Goal: Information Seeking & Learning: Check status

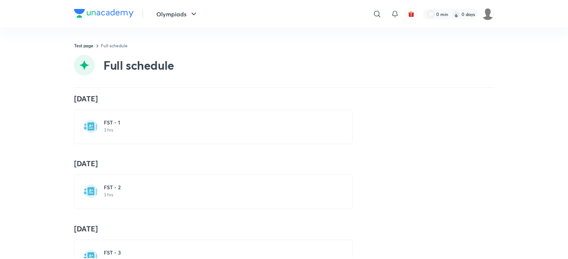
scroll to position [149, 0]
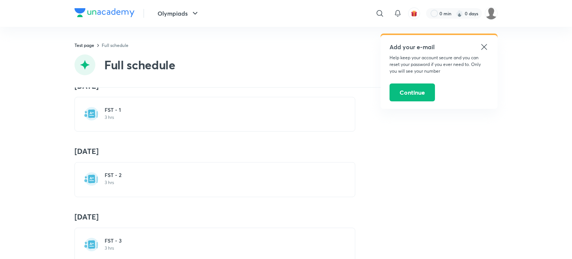
click at [173, 171] on h6 "FST - 2" at bounding box center [219, 174] width 229 height 7
click at [481, 45] on icon at bounding box center [483, 46] width 9 height 9
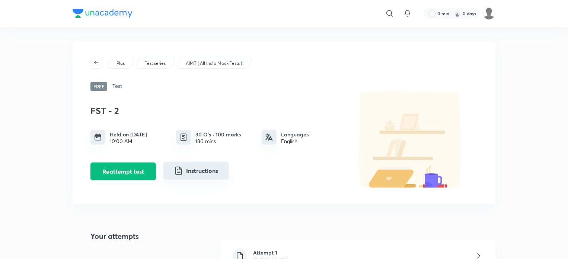
click at [166, 174] on button "Instructions" at bounding box center [195, 170] width 65 height 18
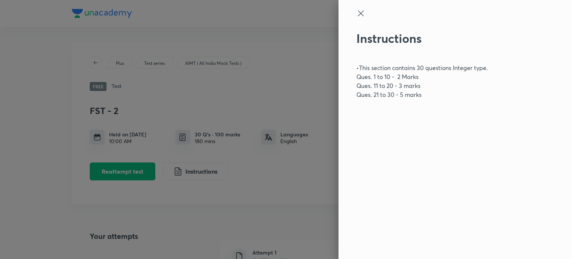
click at [360, 12] on icon at bounding box center [360, 13] width 9 height 9
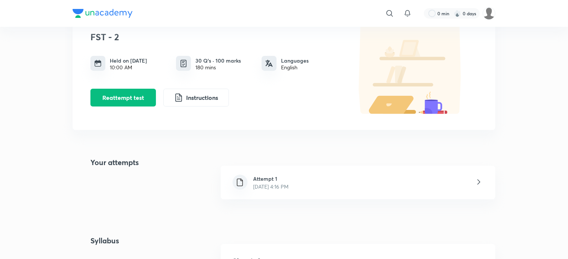
scroll to position [74, 0]
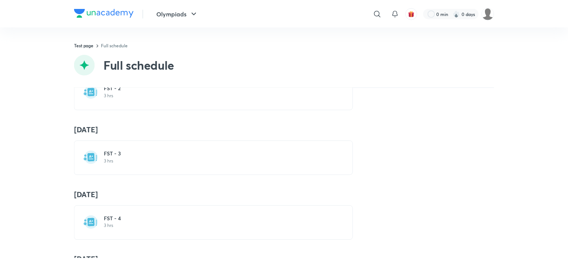
scroll to position [260, 0]
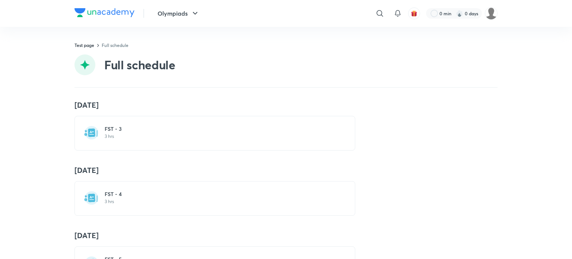
click at [148, 126] on h6 "FST - 3" at bounding box center [219, 128] width 229 height 7
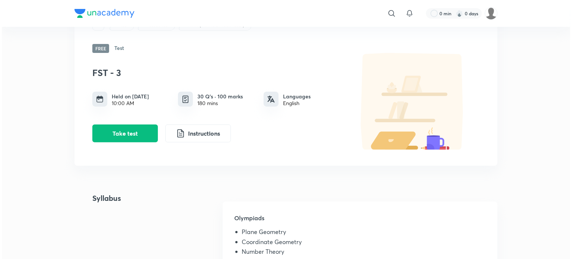
scroll to position [112, 0]
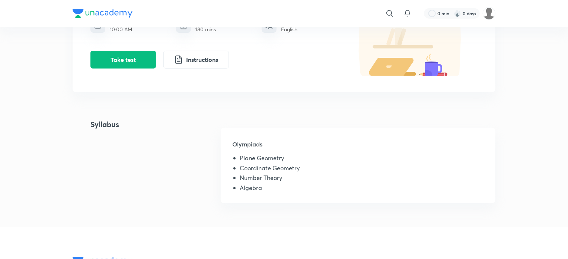
click at [128, 71] on div "FST - 3 Held on [DATE] 10:00 AM 30 Q’s · 100 marks 180 mins Languages English T…" at bounding box center [283, 28] width 387 height 98
click at [128, 56] on button "Take test" at bounding box center [122, 59] width 65 height 18
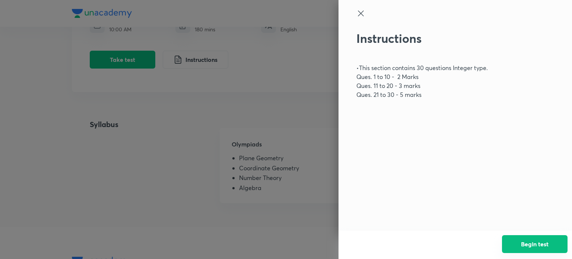
click at [526, 246] on button "Begin test" at bounding box center [534, 244] width 65 height 18
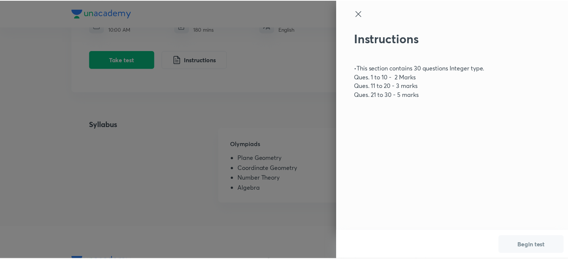
scroll to position [0, 0]
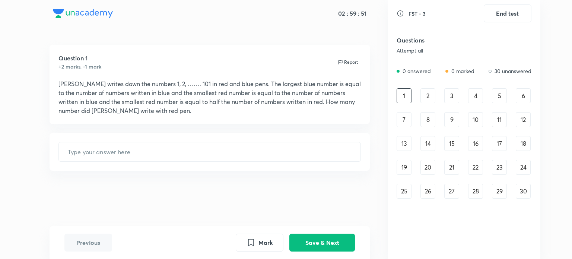
click at [431, 99] on div "2" at bounding box center [427, 95] width 15 height 15
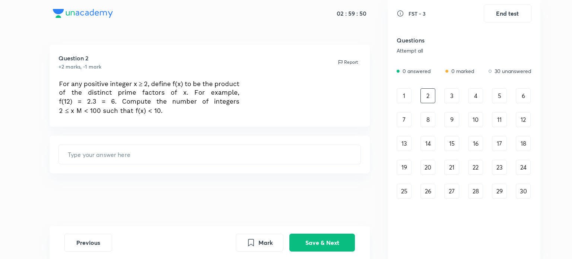
click at [451, 100] on div "3" at bounding box center [451, 95] width 15 height 15
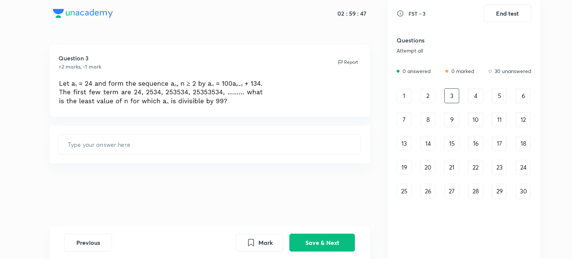
click at [472, 92] on div "4" at bounding box center [475, 95] width 15 height 15
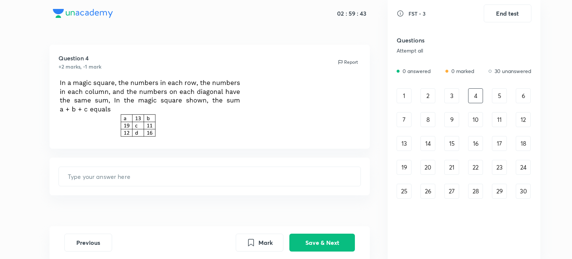
click at [494, 192] on div "29" at bounding box center [499, 190] width 15 height 15
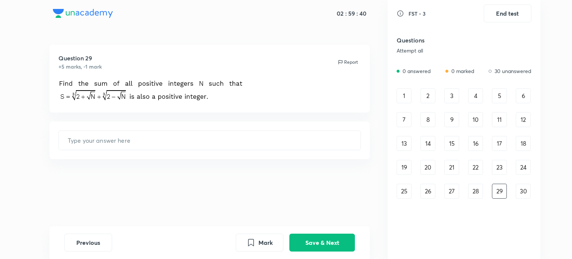
click at [476, 188] on div "28" at bounding box center [475, 190] width 15 height 15
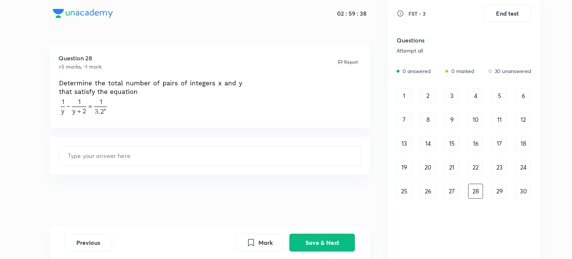
click at [407, 96] on div "1" at bounding box center [403, 95] width 15 height 15
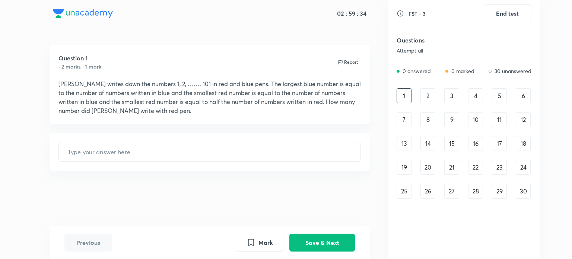
click at [280, 56] on div "Question 1 +2 marks, -1 mark Report" at bounding box center [209, 62] width 303 height 17
click at [303, 242] on button "Save & Next" at bounding box center [321, 242] width 65 height 18
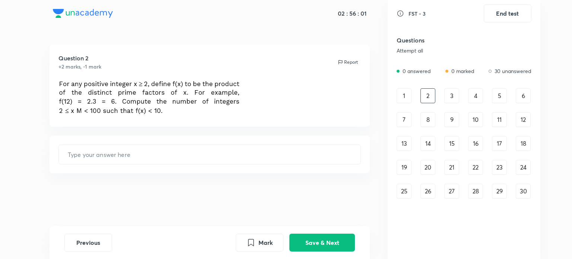
click at [447, 103] on div "1 2 3 4 5 6 7 8 9 10 11 12 13 14 15 16 17 18 19 20 21 22 23 24 25 26 27 28 29 30" at bounding box center [463, 143] width 135 height 110
click at [448, 99] on div "3" at bounding box center [451, 95] width 15 height 15
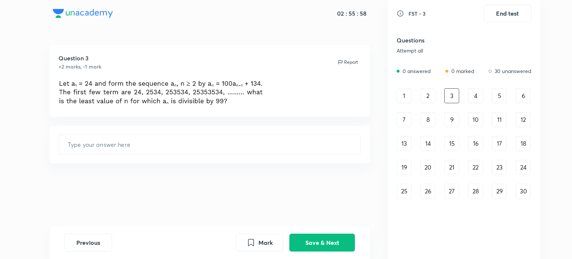
click at [476, 93] on div "4" at bounding box center [475, 95] width 15 height 15
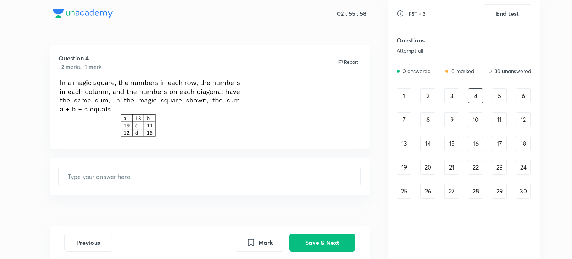
click at [497, 100] on div "5" at bounding box center [499, 95] width 15 height 15
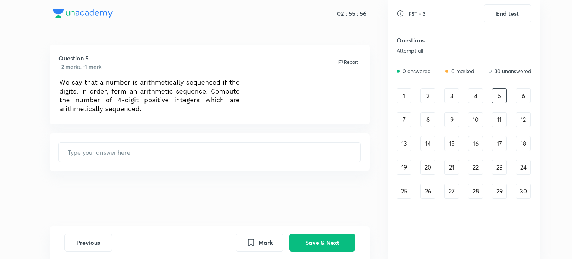
click at [523, 101] on div "6" at bounding box center [522, 95] width 15 height 15
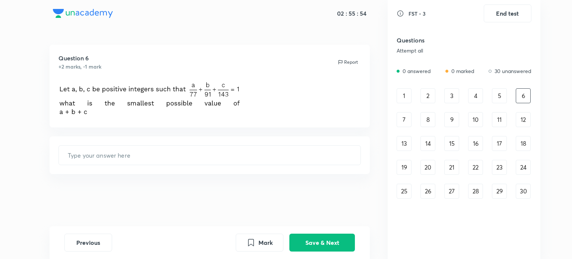
click at [403, 121] on div "7" at bounding box center [403, 119] width 15 height 15
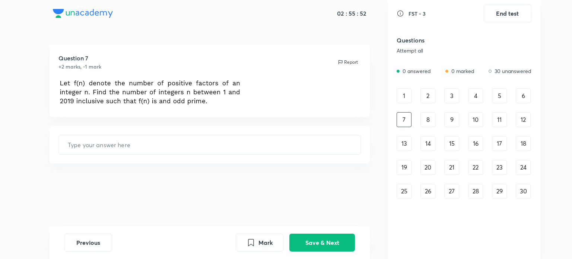
click at [427, 117] on div "8" at bounding box center [427, 119] width 15 height 15
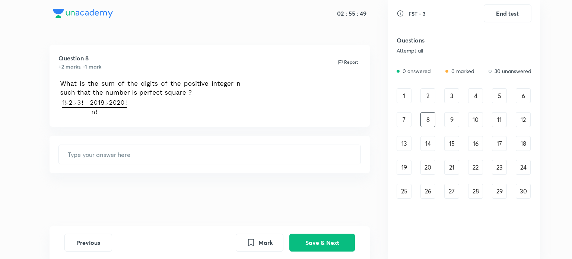
click at [453, 117] on div "9" at bounding box center [451, 119] width 15 height 15
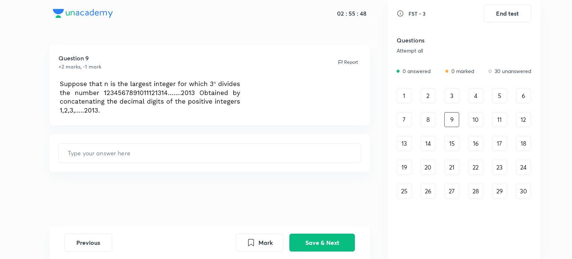
click at [473, 119] on div "10" at bounding box center [475, 119] width 15 height 15
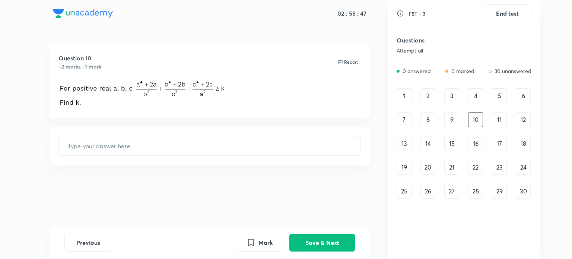
click at [500, 122] on div "11" at bounding box center [499, 119] width 15 height 15
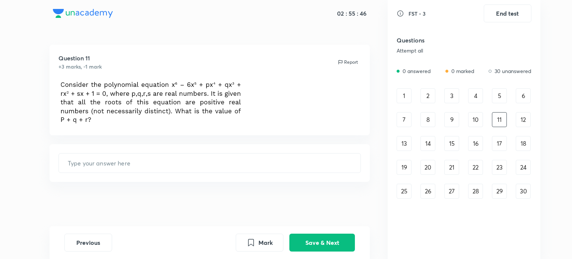
click at [521, 120] on div "12" at bounding box center [522, 119] width 15 height 15
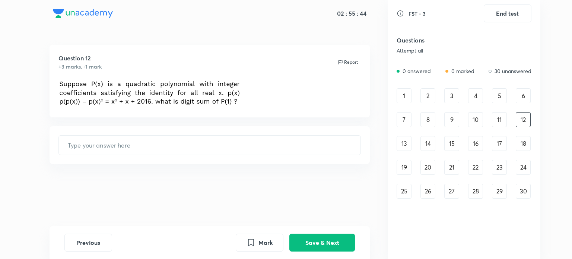
click at [534, 123] on div "FST - 3 End test Questions Attempt all 0 answered 0 marked 30 unanswered 1 2 3 …" at bounding box center [463, 129] width 153 height 259
click at [406, 145] on div "13" at bounding box center [403, 143] width 15 height 15
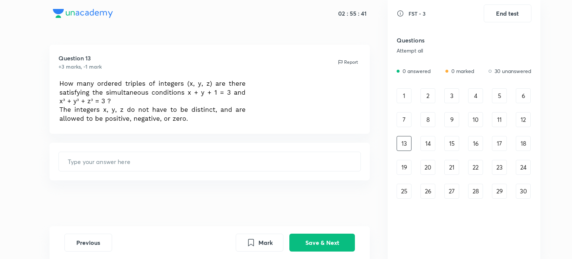
click at [426, 143] on div "14" at bounding box center [427, 143] width 15 height 15
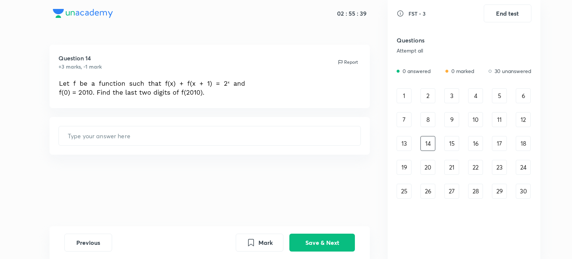
click at [455, 144] on div "15" at bounding box center [451, 143] width 15 height 15
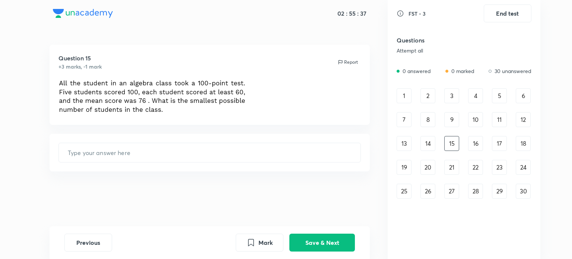
click at [473, 146] on div "16" at bounding box center [475, 143] width 15 height 15
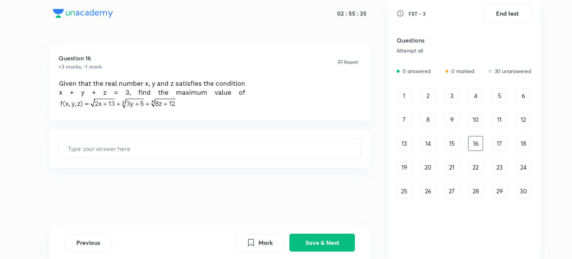
click at [495, 147] on div "17" at bounding box center [499, 143] width 15 height 15
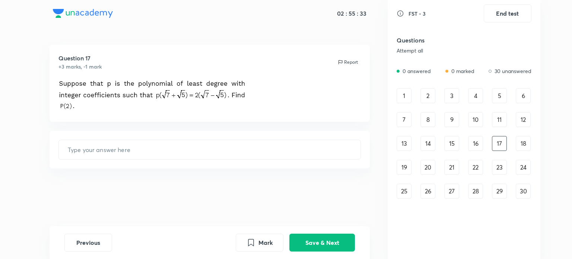
click at [520, 143] on div "18" at bounding box center [522, 143] width 15 height 15
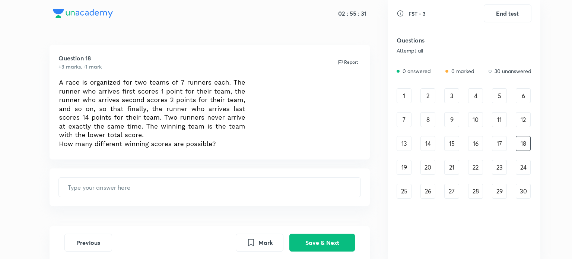
click at [404, 165] on div "19" at bounding box center [403, 167] width 15 height 15
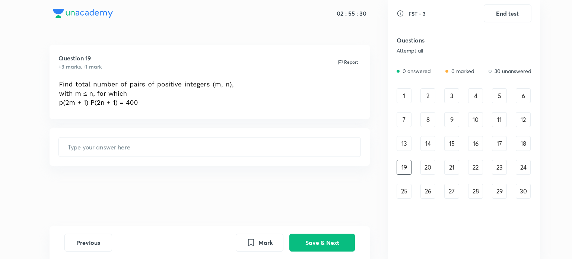
click at [429, 169] on div "20" at bounding box center [427, 167] width 15 height 15
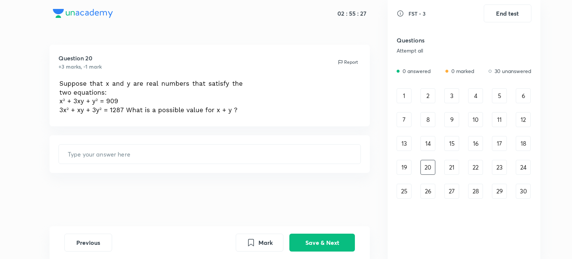
click at [445, 166] on div "21" at bounding box center [451, 167] width 15 height 15
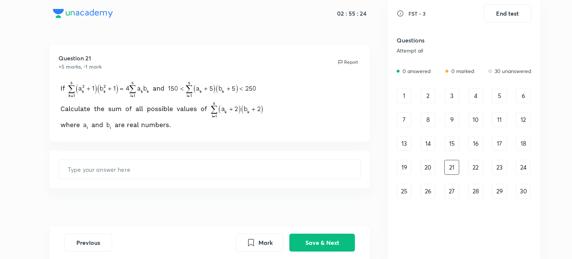
click at [480, 172] on div "22" at bounding box center [475, 167] width 15 height 15
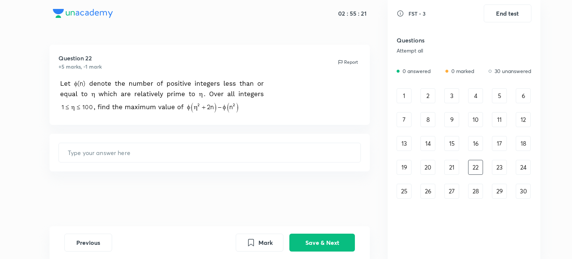
click at [502, 169] on div "23" at bounding box center [499, 167] width 15 height 15
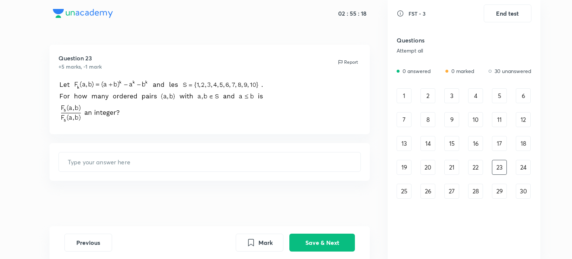
click at [525, 162] on div "24" at bounding box center [522, 167] width 15 height 15
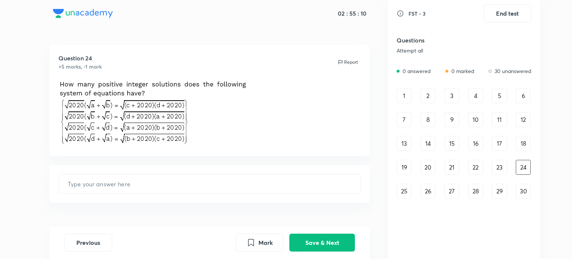
click at [404, 191] on div "25" at bounding box center [403, 190] width 15 height 15
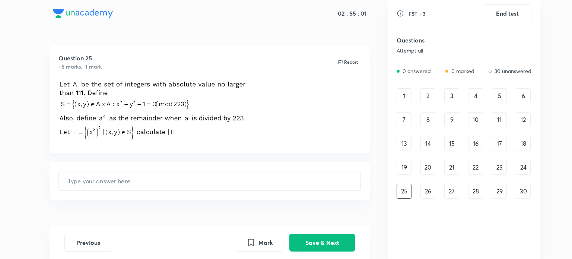
click at [431, 188] on div "26" at bounding box center [427, 190] width 15 height 15
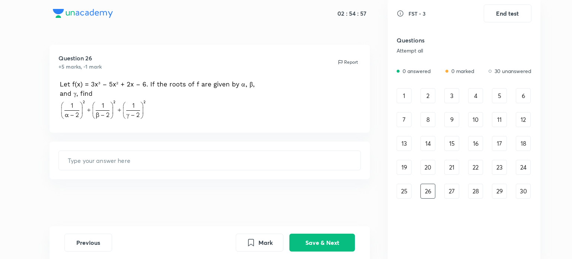
click at [452, 189] on div "27" at bounding box center [451, 190] width 15 height 15
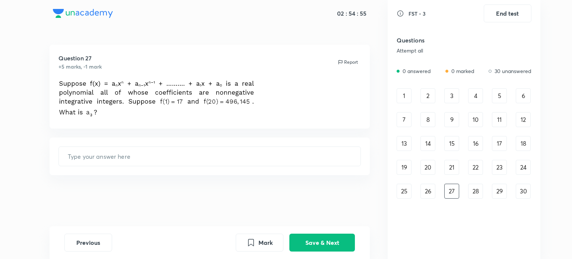
click at [474, 195] on div "28" at bounding box center [475, 190] width 15 height 15
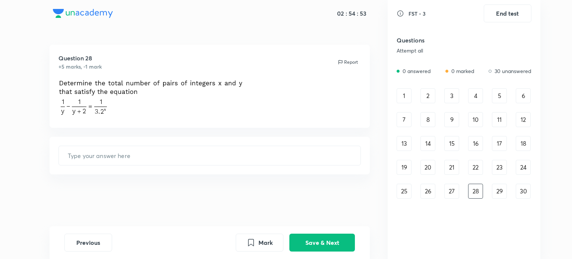
click at [431, 99] on div "2" at bounding box center [427, 95] width 15 height 15
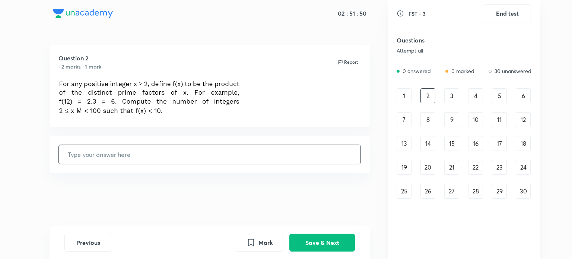
click at [270, 163] on input "text" at bounding box center [210, 154] width 302 height 19
type input "66"
click at [246, 134] on div "Question 2 +2 marks, -1 mark Report 66 ​" at bounding box center [210, 135] width 356 height 181
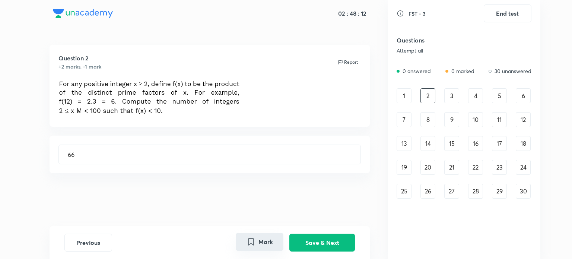
click at [269, 243] on button "Mark" at bounding box center [260, 242] width 48 height 18
click at [317, 245] on button "Save & Next" at bounding box center [321, 242] width 65 height 18
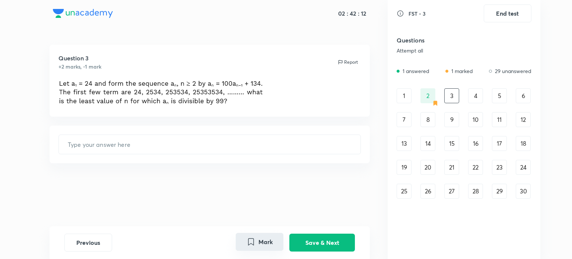
click at [268, 239] on button "Mark" at bounding box center [260, 242] width 48 height 18
click at [474, 98] on div "4" at bounding box center [475, 95] width 15 height 15
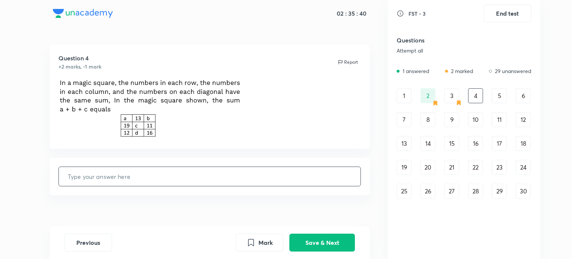
click at [265, 177] on input "text" at bounding box center [210, 176] width 302 height 19
type input "47"
click at [320, 242] on button "Save & Next" at bounding box center [321, 242] width 65 height 18
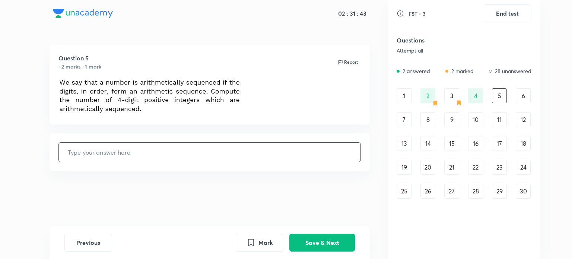
click at [154, 156] on input "text" at bounding box center [210, 152] width 302 height 19
type input "18"
click at [300, 239] on button "Save & Next" at bounding box center [321, 242] width 65 height 18
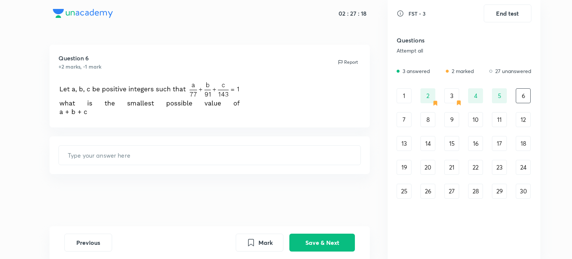
click at [409, 118] on div "7" at bounding box center [403, 119] width 15 height 15
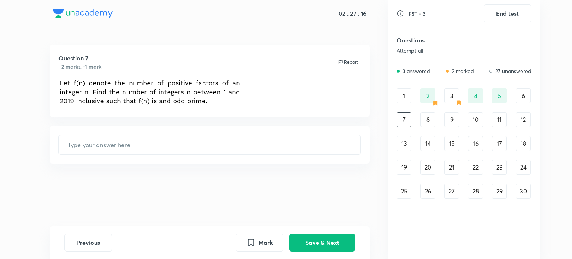
click at [428, 123] on div "8" at bounding box center [427, 119] width 15 height 15
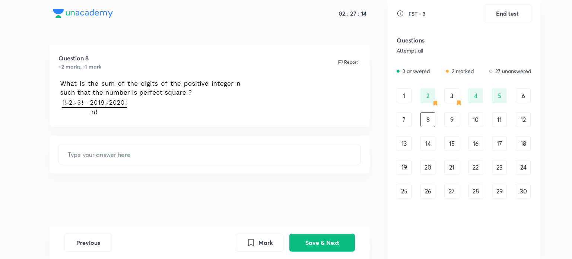
click at [466, 122] on div "1 2 3 4 5 6 7 8 9 10 11 12 13 14 15 16 17 18 19 20 21 22 23 24 25 26 27 28 29 30" at bounding box center [463, 143] width 135 height 110
click at [456, 119] on div "9" at bounding box center [451, 119] width 15 height 15
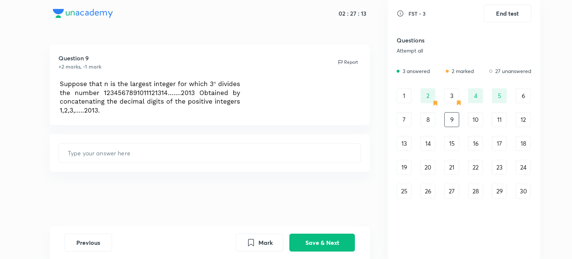
click at [478, 123] on div "10" at bounding box center [475, 119] width 15 height 15
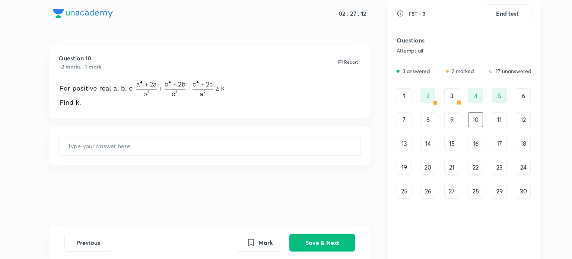
click at [431, 93] on div "2" at bounding box center [427, 95] width 15 height 15
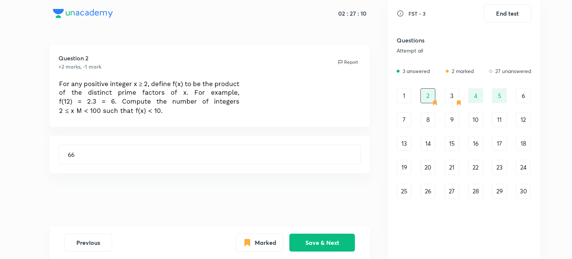
click at [481, 93] on div "4" at bounding box center [475, 95] width 15 height 15
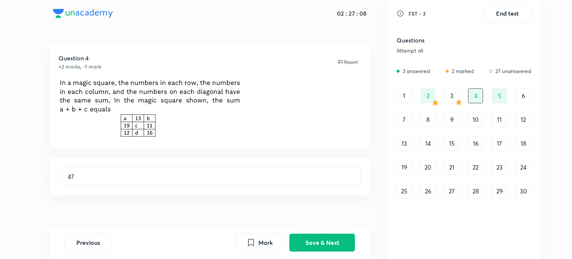
click at [497, 96] on div "5" at bounding box center [499, 95] width 15 height 15
type input "18"
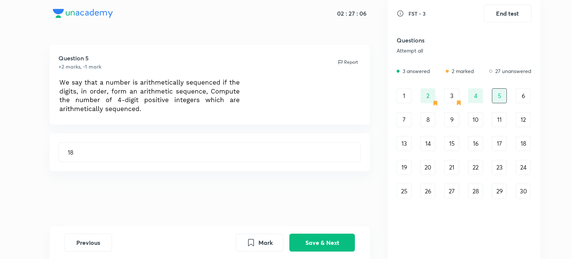
click at [522, 95] on div "6" at bounding box center [522, 95] width 15 height 15
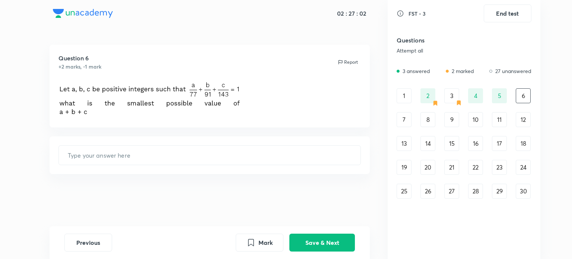
click at [195, 89] on img at bounding box center [149, 97] width 183 height 37
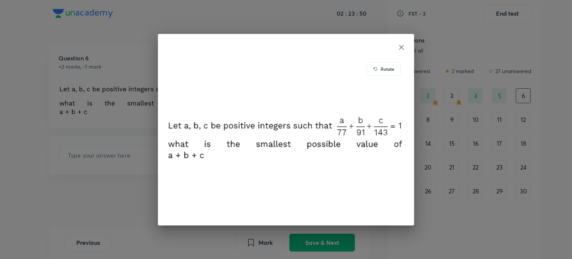
click at [165, 199] on div "Rotate" at bounding box center [286, 129] width 256 height 191
click at [405, 47] on div "Rotate" at bounding box center [286, 129] width 256 height 191
click at [402, 47] on icon at bounding box center [401, 47] width 5 height 5
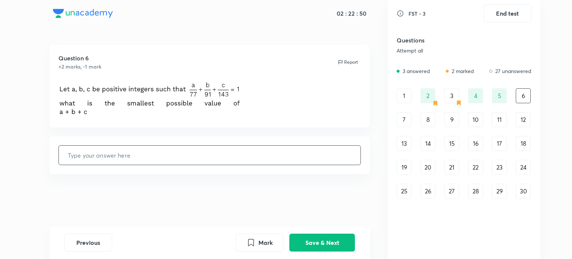
click at [262, 151] on input "text" at bounding box center [210, 154] width 302 height 19
type input "107"
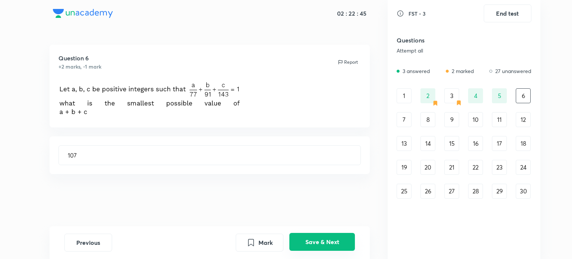
click at [325, 241] on button "Save & Next" at bounding box center [321, 242] width 65 height 18
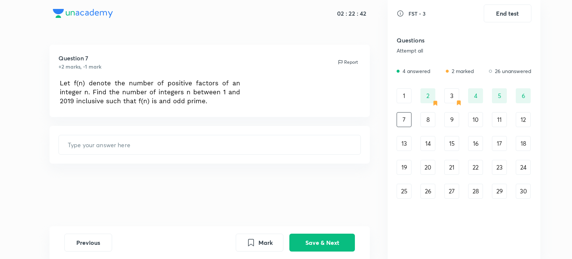
click at [524, 92] on div "6" at bounding box center [522, 95] width 15 height 15
type input "107"
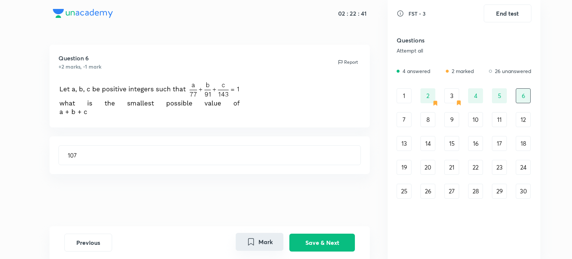
click at [259, 245] on button "Mark" at bounding box center [260, 242] width 48 height 18
click at [310, 236] on button "Save & Next" at bounding box center [321, 242] width 65 height 18
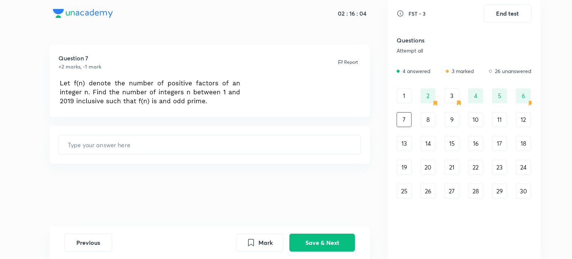
click at [191, 113] on div "Question 7 +2 marks, -1 mark Report" at bounding box center [209, 81] width 320 height 72
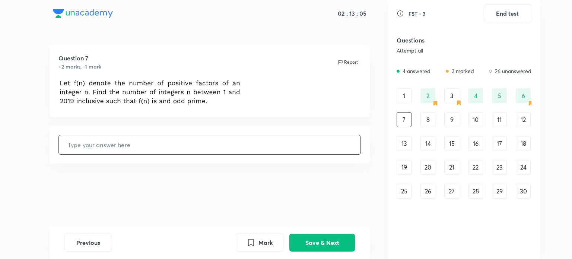
click at [176, 119] on div "Question 7 +2 marks, -1 mark Report ​" at bounding box center [210, 135] width 356 height 181
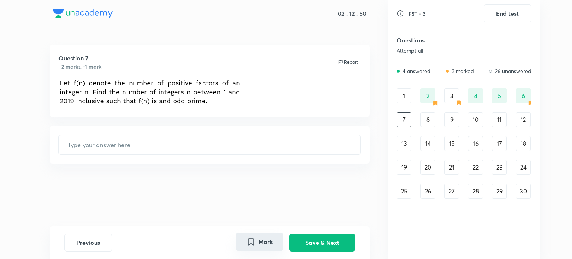
click at [258, 235] on button "Mark" at bounding box center [260, 242] width 48 height 18
click at [344, 244] on button "Save & Next" at bounding box center [321, 242] width 65 height 18
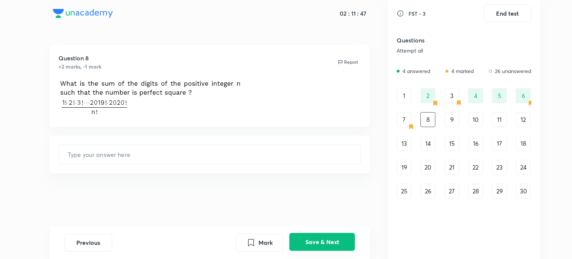
click at [303, 242] on button "Save & Next" at bounding box center [321, 242] width 65 height 18
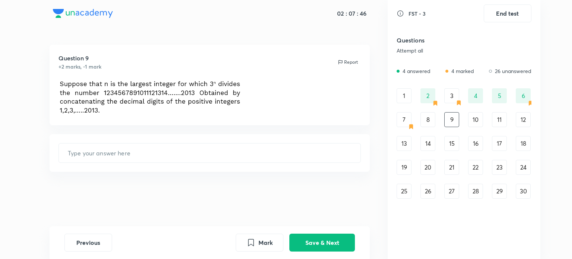
click at [206, 83] on img at bounding box center [149, 96] width 183 height 35
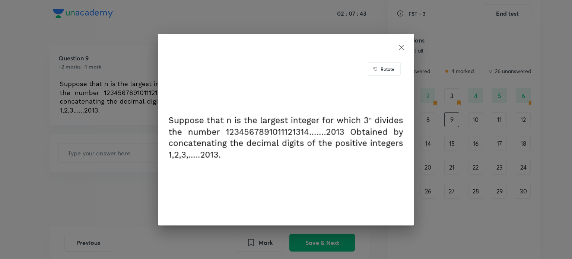
click at [404, 45] on icon at bounding box center [400, 47] width 7 height 7
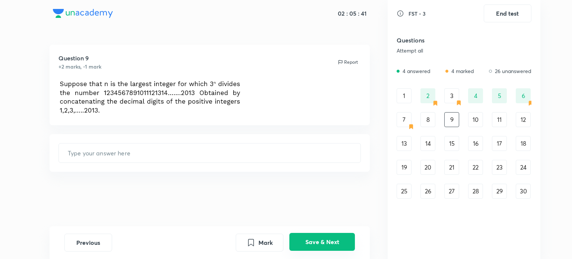
click at [323, 247] on button "Save & Next" at bounding box center [321, 242] width 65 height 18
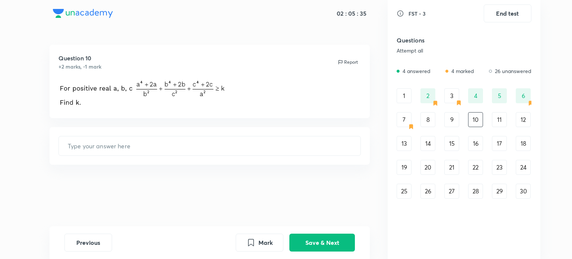
click at [480, 168] on div "22" at bounding box center [475, 167] width 15 height 15
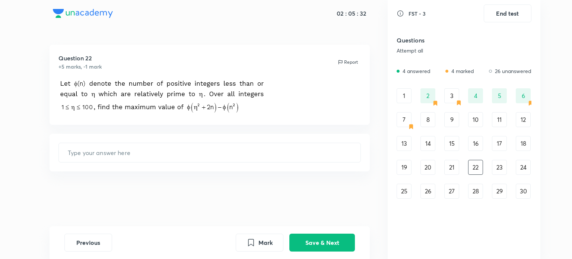
click at [403, 172] on div "19" at bounding box center [403, 167] width 15 height 15
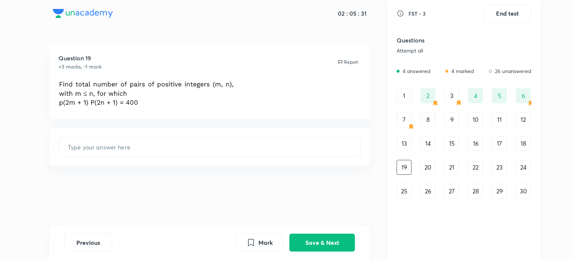
click at [428, 189] on div "26" at bounding box center [427, 190] width 15 height 15
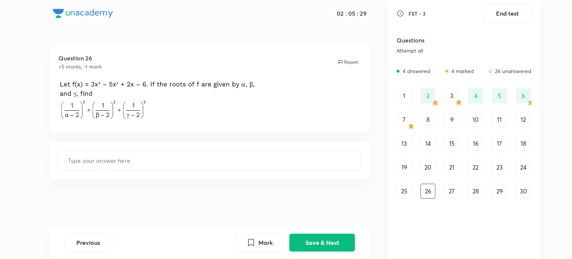
click at [474, 191] on div "28" at bounding box center [475, 190] width 15 height 15
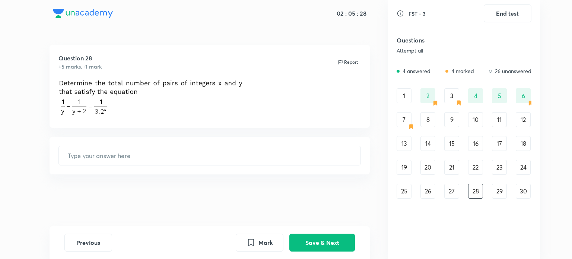
click at [524, 140] on div "18" at bounding box center [522, 143] width 15 height 15
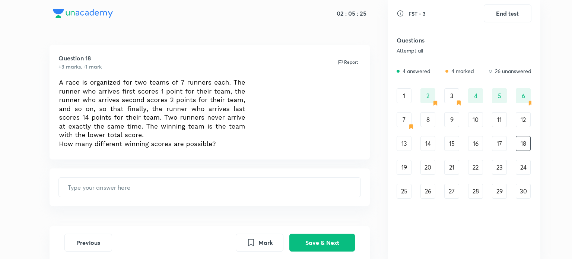
click at [480, 166] on div "22" at bounding box center [475, 167] width 15 height 15
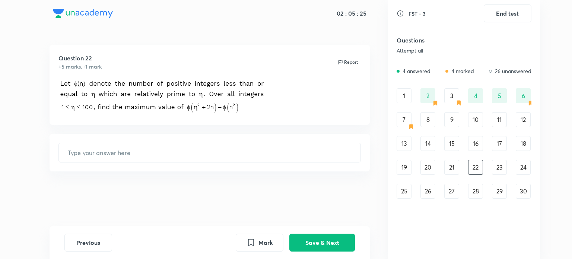
click at [497, 198] on div "29" at bounding box center [499, 190] width 15 height 15
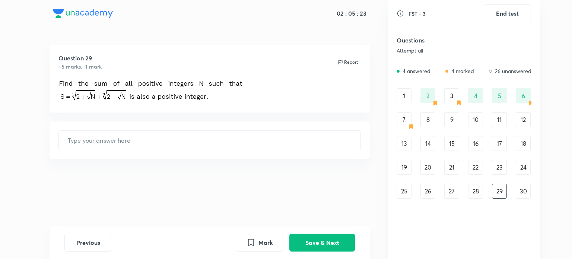
click at [424, 123] on div "8" at bounding box center [427, 119] width 15 height 15
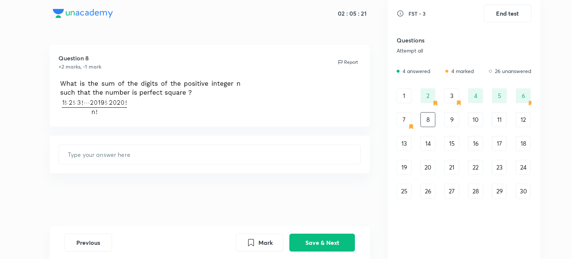
click at [449, 118] on div "9" at bounding box center [451, 119] width 15 height 15
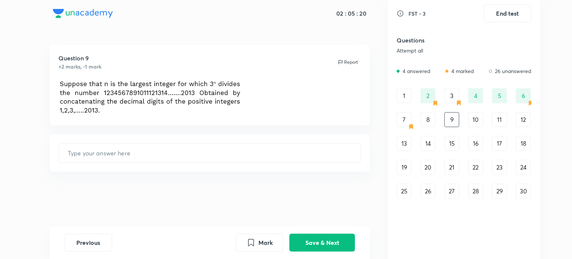
click at [480, 115] on div "10" at bounding box center [475, 119] width 15 height 15
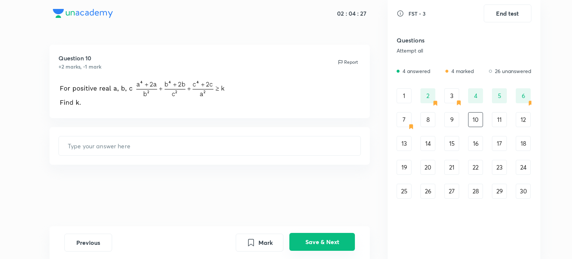
click at [307, 242] on button "Save & Next" at bounding box center [321, 242] width 65 height 18
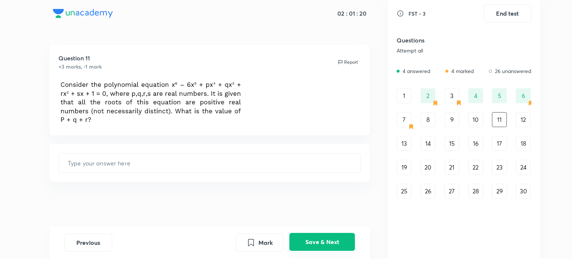
click at [298, 238] on button "Save & Next" at bounding box center [321, 242] width 65 height 18
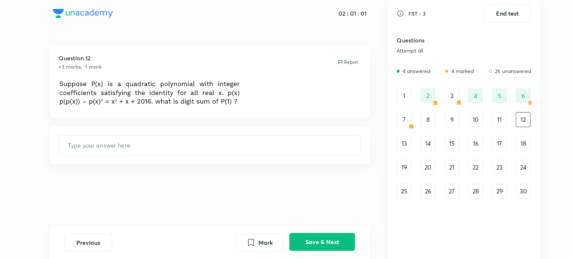
click at [307, 239] on button "Save & Next" at bounding box center [321, 242] width 65 height 18
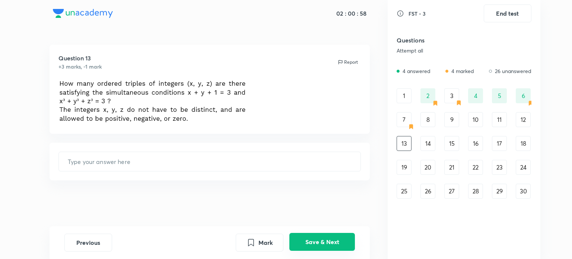
click at [310, 247] on button "Save & Next" at bounding box center [321, 242] width 65 height 18
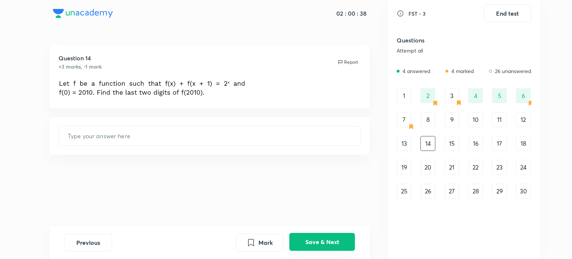
click at [316, 249] on button "Save & Next" at bounding box center [321, 242] width 65 height 18
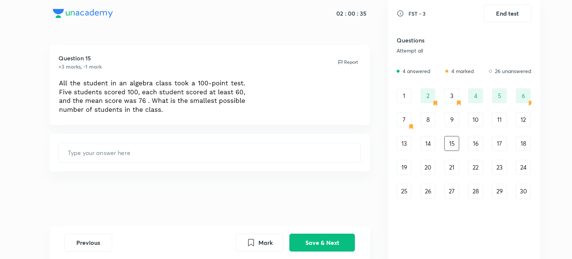
click at [312, 257] on div "Previous Mark Save & Next" at bounding box center [209, 242] width 320 height 33
click at [305, 244] on button "Save & Next" at bounding box center [321, 242] width 65 height 18
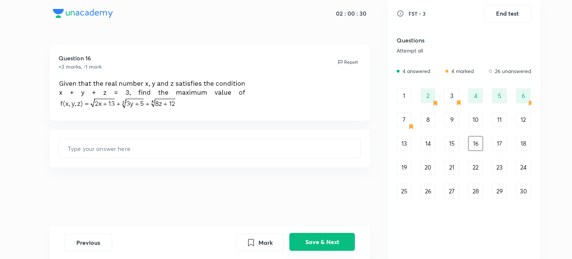
click at [305, 244] on button "Save & Next" at bounding box center [321, 242] width 65 height 18
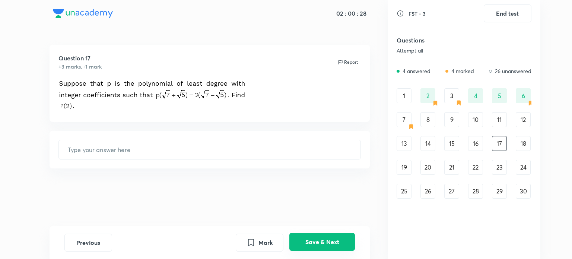
click at [302, 247] on button "Save & Next" at bounding box center [321, 242] width 65 height 18
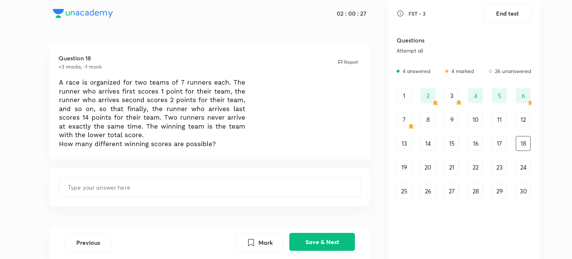
click at [302, 247] on button "Save & Next" at bounding box center [321, 242] width 65 height 18
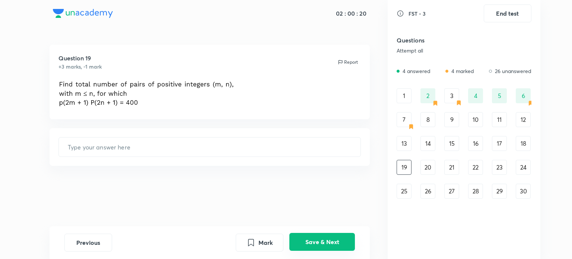
click at [316, 244] on button "Save & Next" at bounding box center [321, 242] width 65 height 18
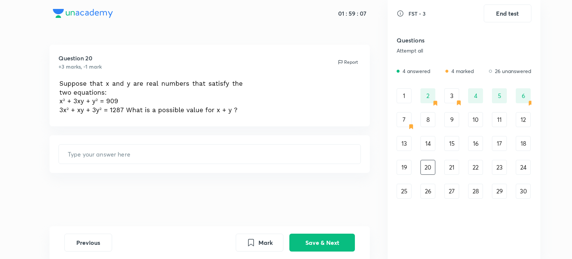
click at [450, 174] on div "21" at bounding box center [451, 167] width 15 height 15
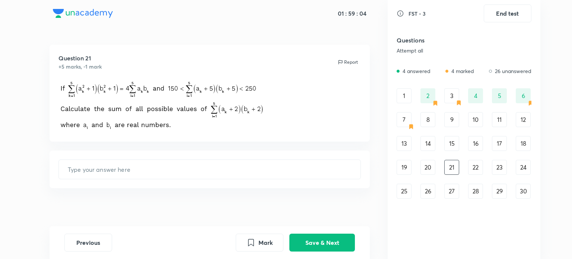
click at [466, 168] on div "1 2 3 4 5 6 7 8 9 10 11 12 13 14 15 16 17 18 19 20 21 22 23 24 25 26 27 28 29 30" at bounding box center [463, 143] width 135 height 110
click at [473, 168] on div "22" at bounding box center [475, 167] width 15 height 15
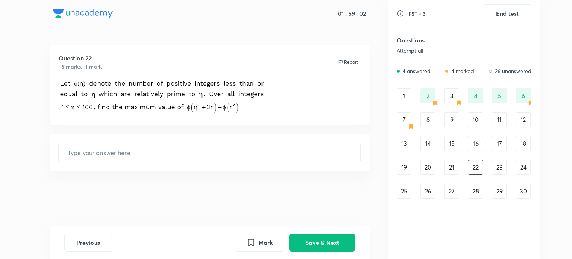
click at [498, 172] on div "23" at bounding box center [499, 167] width 15 height 15
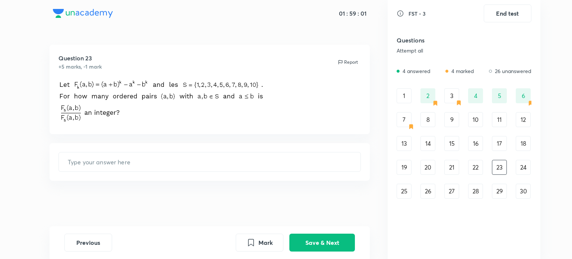
click at [526, 170] on div "24" at bounding box center [522, 167] width 15 height 15
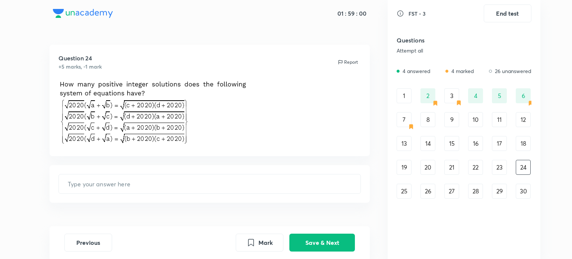
click at [405, 188] on div "25" at bounding box center [403, 190] width 15 height 15
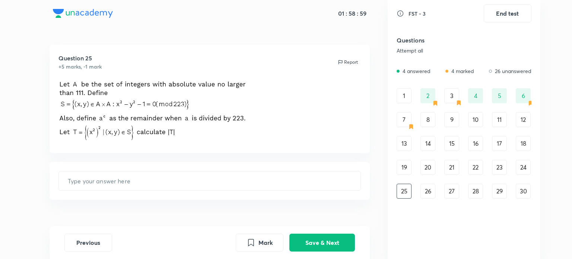
click at [428, 192] on div "26" at bounding box center [427, 190] width 15 height 15
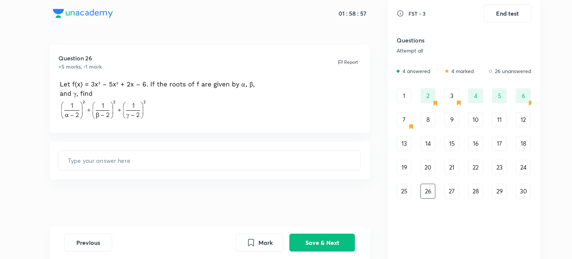
click at [462, 193] on div "1 2 3 4 5 6 7 8 9 10 11 12 13 14 15 16 17 18 19 20 21 22 23 24 25 26 27 28 29 30" at bounding box center [463, 143] width 135 height 110
click at [453, 191] on div "27" at bounding box center [451, 190] width 15 height 15
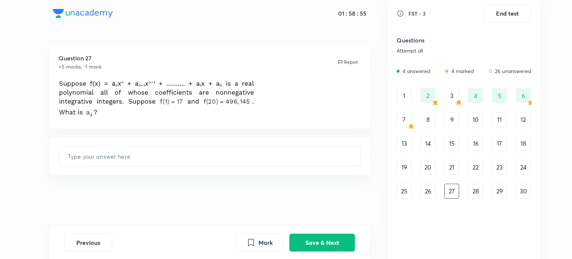
click at [470, 191] on div "28" at bounding box center [475, 190] width 15 height 15
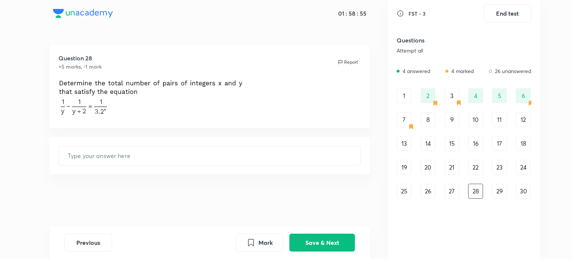
click at [488, 192] on div "1 2 3 4 5 6 7 8 9 10 11 12 13 14 15 16 17 18 19 20 21 22 23 24 25 26 27 28 29 30" at bounding box center [463, 143] width 135 height 110
click at [497, 191] on div "29" at bounding box center [499, 190] width 15 height 15
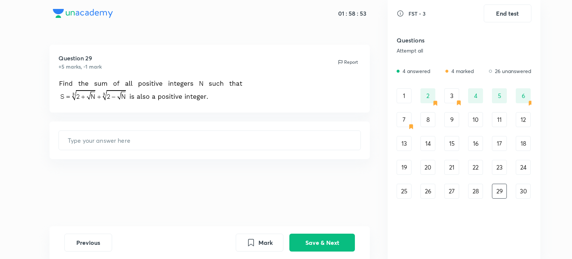
click at [518, 189] on div "30" at bounding box center [522, 190] width 15 height 15
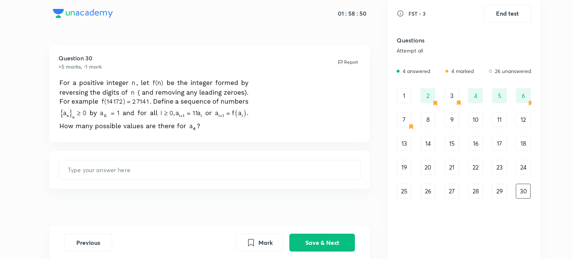
click at [429, 119] on div "8" at bounding box center [427, 119] width 15 height 15
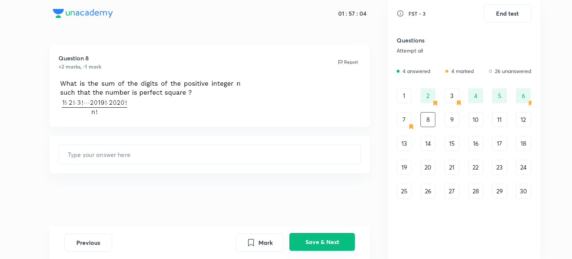
click at [324, 239] on button "Save & Next" at bounding box center [321, 242] width 65 height 18
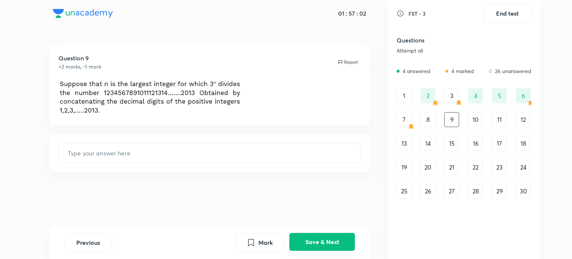
click at [324, 239] on button "Save & Next" at bounding box center [321, 242] width 65 height 18
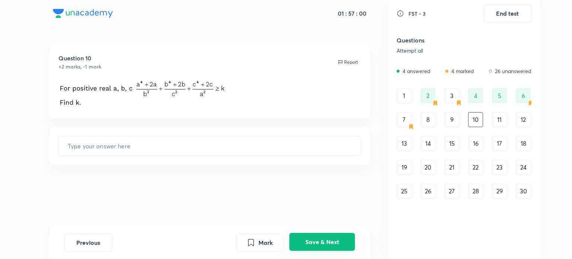
click at [324, 239] on button "Save & Next" at bounding box center [321, 242] width 65 height 18
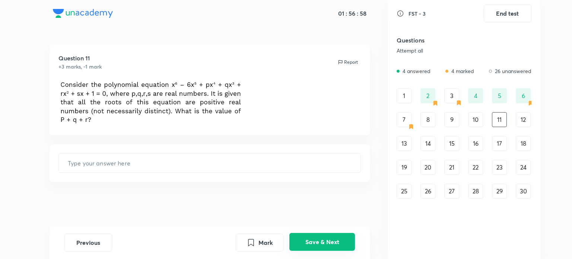
click at [324, 239] on button "Save & Next" at bounding box center [321, 242] width 65 height 18
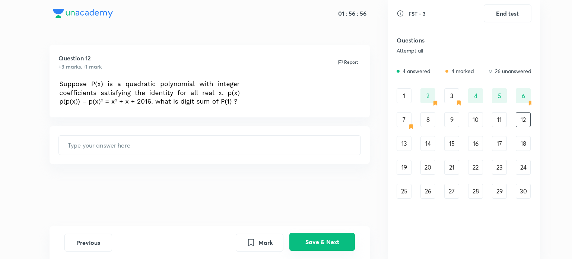
click at [324, 239] on button "Save & Next" at bounding box center [321, 242] width 65 height 18
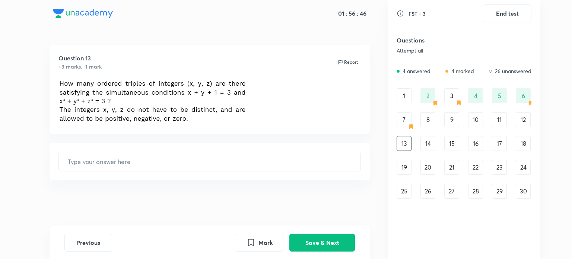
click at [478, 100] on div "4" at bounding box center [475, 95] width 15 height 15
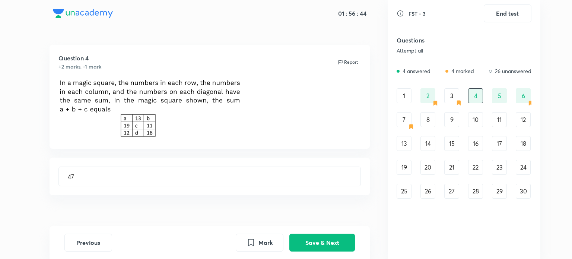
click at [500, 97] on div "5" at bounding box center [499, 95] width 15 height 15
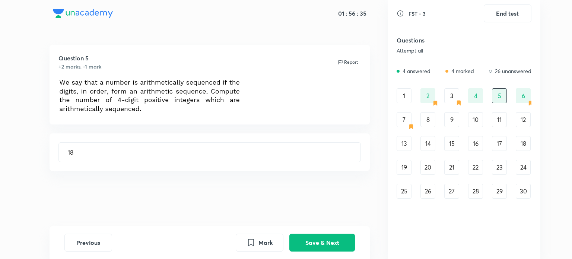
click at [428, 96] on div "2" at bounding box center [427, 95] width 15 height 15
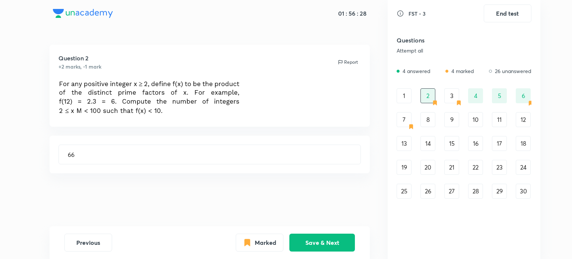
click at [502, 99] on div "5" at bounding box center [499, 95] width 15 height 15
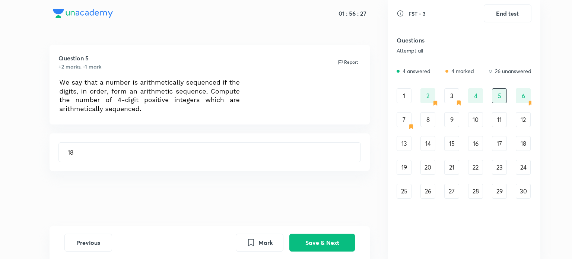
click at [478, 95] on div "4" at bounding box center [475, 95] width 15 height 15
type input "47"
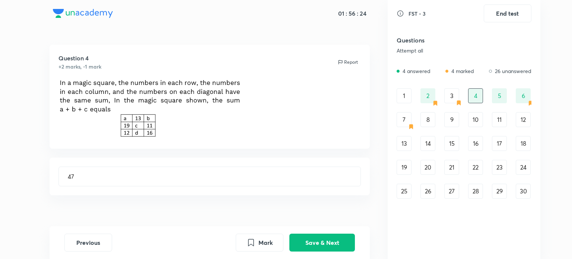
click at [478, 119] on div "10" at bounding box center [475, 119] width 15 height 15
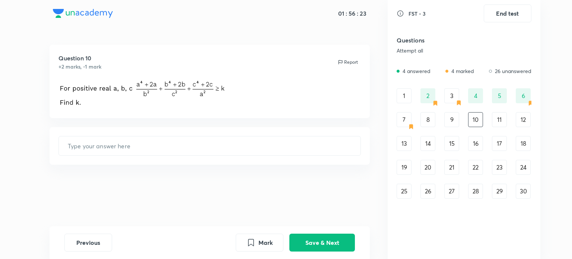
click at [504, 121] on div "11" at bounding box center [499, 119] width 15 height 15
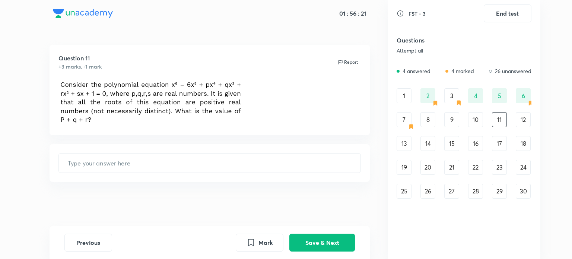
click at [521, 114] on div "12" at bounding box center [522, 119] width 15 height 15
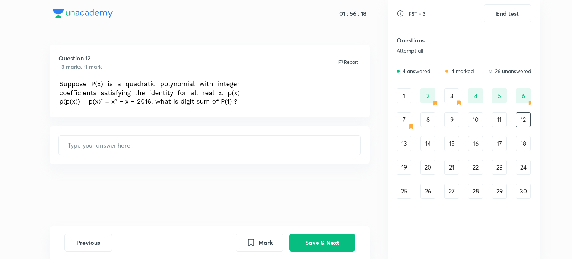
click at [402, 143] on div "13" at bounding box center [403, 143] width 15 height 15
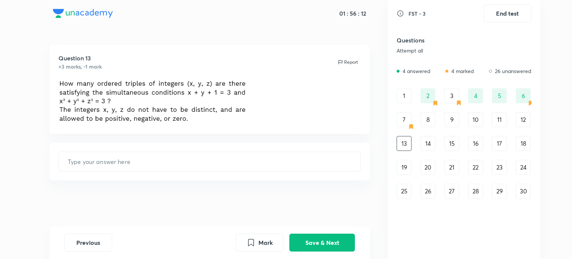
click at [427, 143] on div "14" at bounding box center [427, 143] width 15 height 15
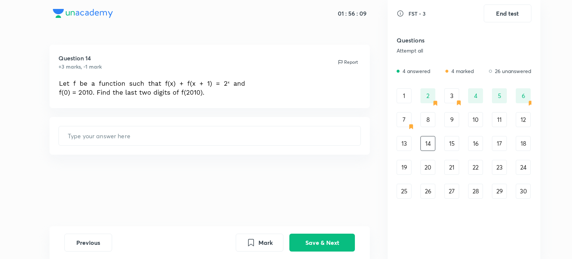
click at [450, 142] on div "15" at bounding box center [451, 143] width 15 height 15
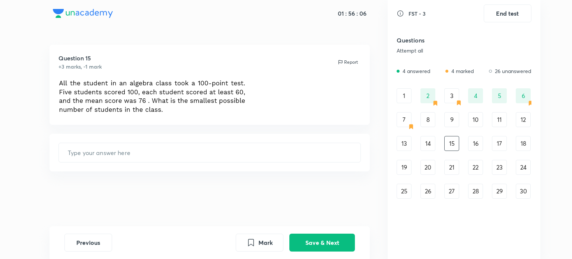
click at [476, 149] on div "16" at bounding box center [475, 143] width 15 height 15
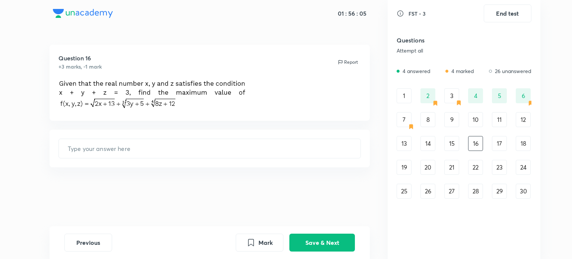
click at [476, 149] on div "16" at bounding box center [475, 143] width 15 height 15
click at [497, 148] on div "17" at bounding box center [499, 143] width 15 height 15
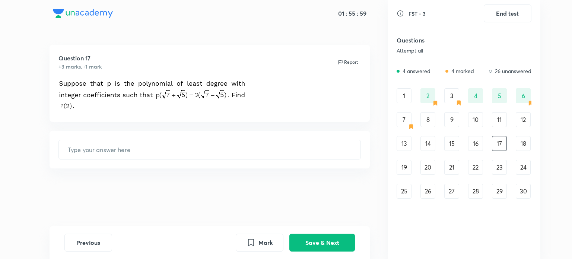
click at [522, 142] on div "18" at bounding box center [522, 143] width 15 height 15
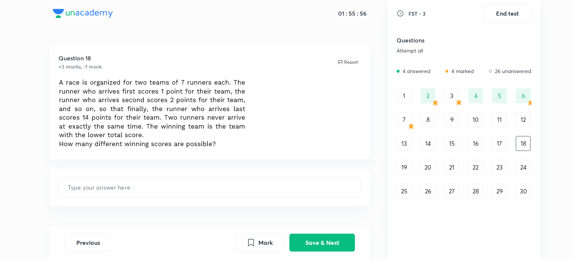
click at [404, 166] on div "19" at bounding box center [403, 167] width 15 height 15
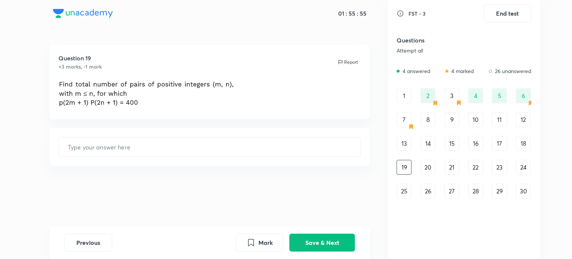
click at [407, 96] on div "1" at bounding box center [403, 95] width 15 height 15
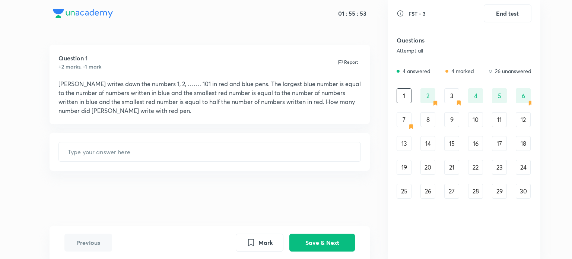
click at [403, 168] on div "19" at bounding box center [403, 167] width 15 height 15
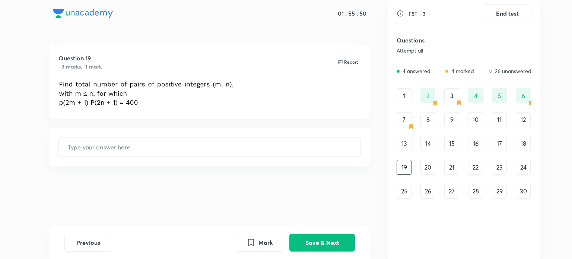
click at [427, 168] on div "20" at bounding box center [427, 167] width 15 height 15
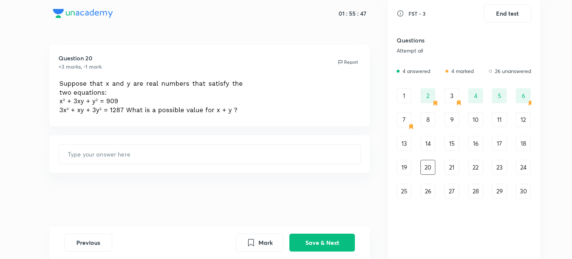
click at [449, 169] on div "21" at bounding box center [451, 167] width 15 height 15
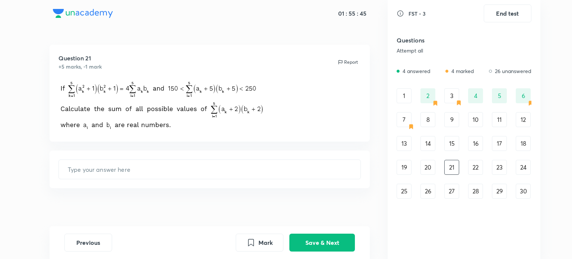
click at [474, 170] on div "22" at bounding box center [475, 167] width 15 height 15
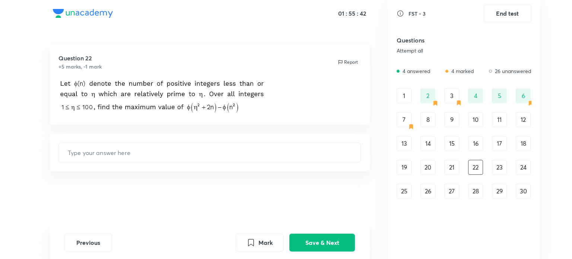
click at [499, 170] on div "23" at bounding box center [499, 167] width 15 height 15
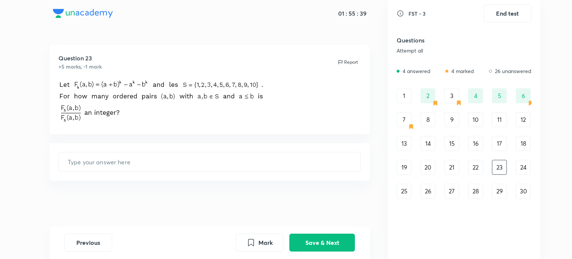
click at [524, 168] on div "24" at bounding box center [522, 167] width 15 height 15
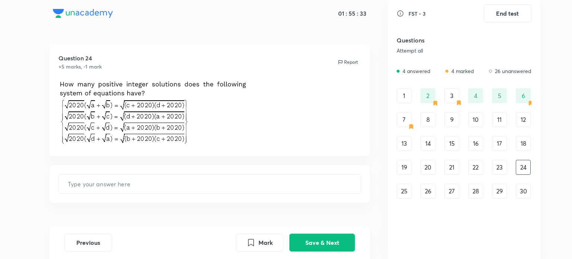
click at [401, 192] on div "25" at bounding box center [403, 190] width 15 height 15
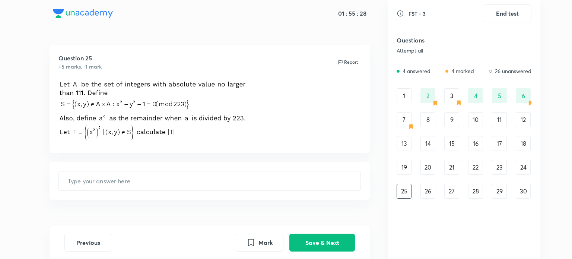
click at [420, 189] on div "1 2 3 4 5 6 7 8 9 10 11 12 13 14 15 16 17 18 19 20 21 22 23 24 25 26 27 28 29 30" at bounding box center [463, 143] width 135 height 110
click at [426, 191] on div "26" at bounding box center [427, 190] width 15 height 15
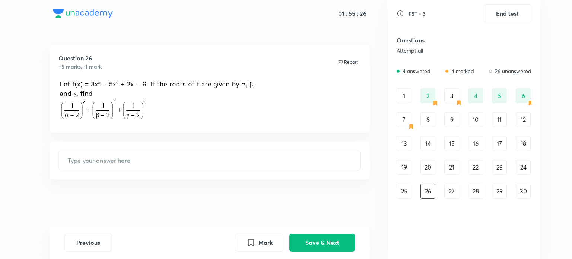
click at [452, 190] on div "27" at bounding box center [451, 190] width 15 height 15
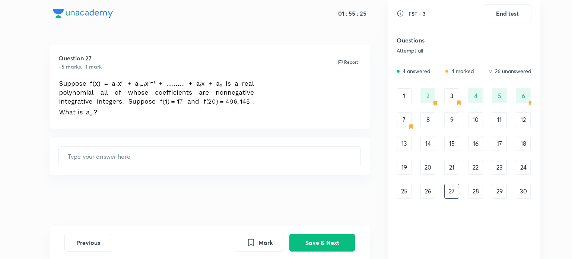
click at [468, 190] on div "28" at bounding box center [475, 190] width 15 height 15
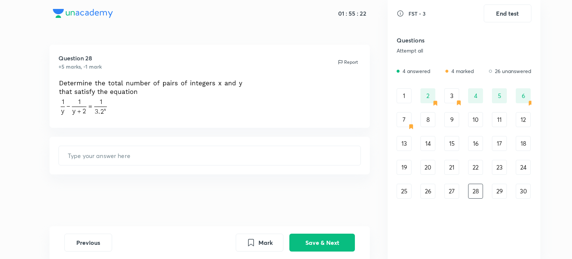
click at [491, 189] on div "1 2 3 4 5 6 7 8 9 10 11 12 13 14 15 16 17 18 19 20 21 22 23 24 25 26 27 28 29 30" at bounding box center [463, 143] width 135 height 110
click at [498, 188] on div "29" at bounding box center [499, 190] width 15 height 15
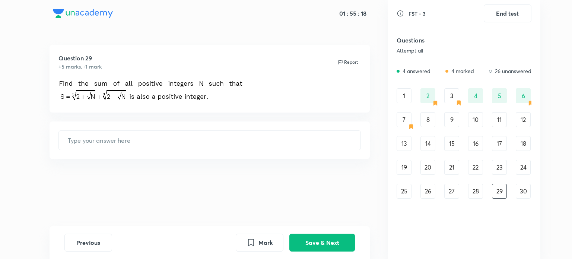
click at [522, 190] on div "30" at bounding box center [522, 190] width 15 height 15
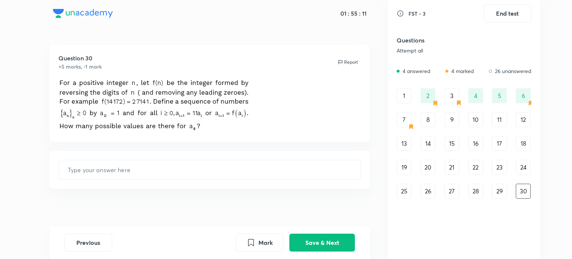
click at [505, 195] on div "29" at bounding box center [499, 190] width 15 height 15
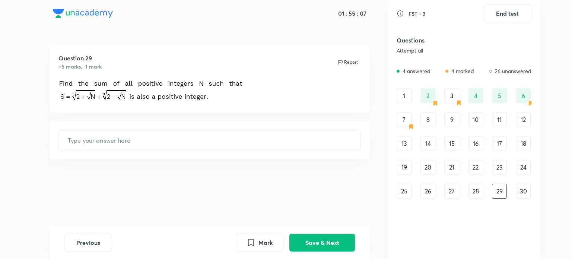
click at [497, 117] on div "11" at bounding box center [499, 119] width 15 height 15
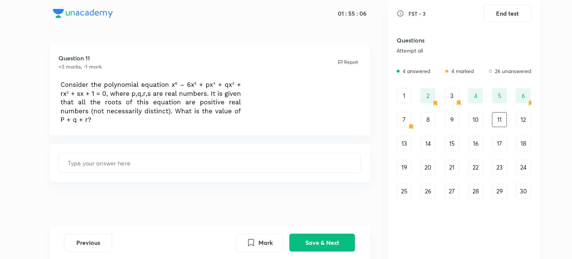
click at [519, 121] on div "12" at bounding box center [522, 119] width 15 height 15
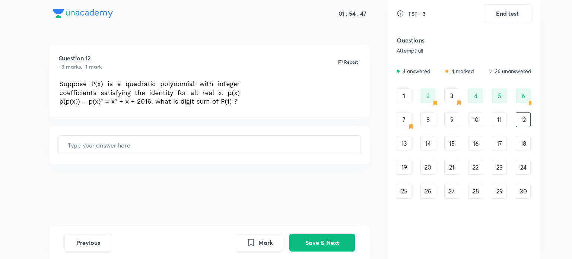
click at [233, 92] on img at bounding box center [149, 92] width 183 height 27
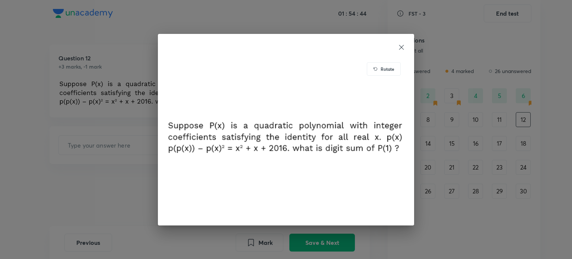
click at [391, 64] on div "Rotate" at bounding box center [384, 68] width 34 height 13
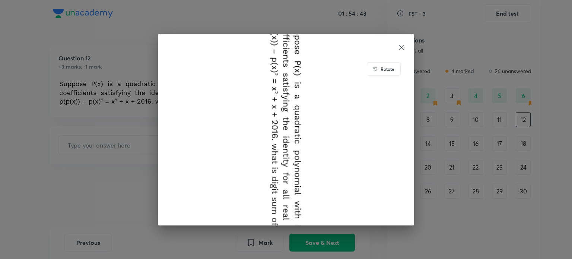
click at [391, 65] on h6 "Rotate" at bounding box center [387, 68] width 14 height 7
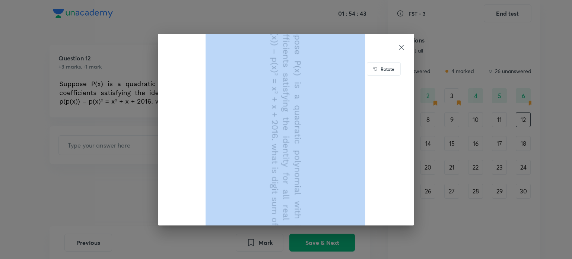
click at [391, 64] on div "Rotate" at bounding box center [384, 68] width 34 height 13
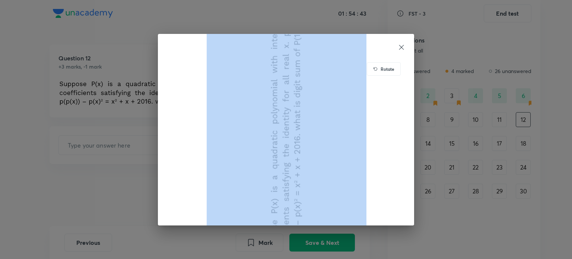
click at [391, 65] on h6 "Rotate" at bounding box center [387, 68] width 14 height 7
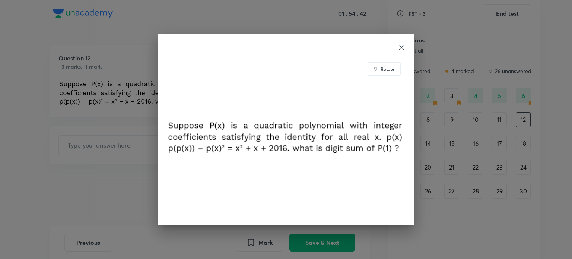
click at [400, 47] on icon at bounding box center [401, 47] width 5 height 5
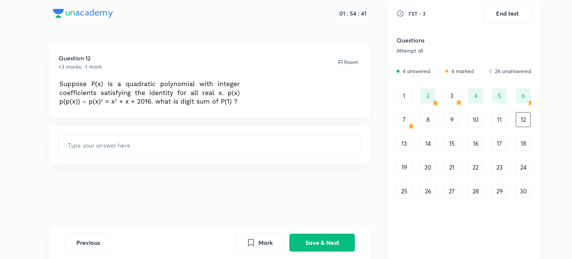
click at [227, 90] on img at bounding box center [149, 92] width 183 height 27
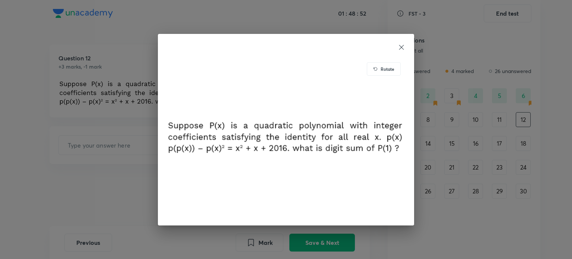
click at [401, 49] on icon at bounding box center [400, 47] width 7 height 7
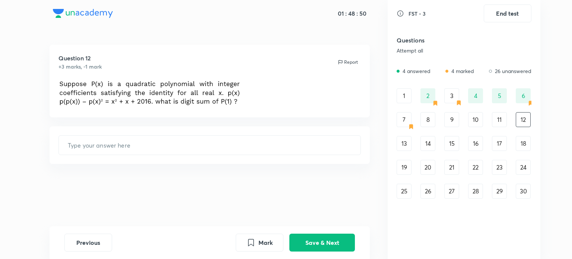
click at [406, 146] on div "13" at bounding box center [403, 143] width 15 height 15
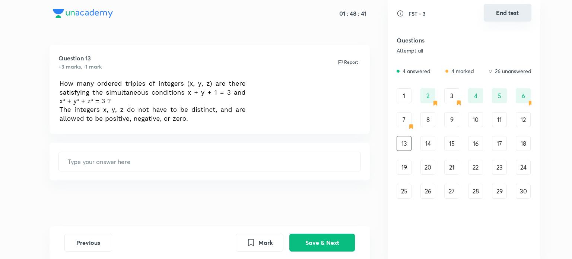
drag, startPoint x: 517, startPoint y: 12, endPoint x: 518, endPoint y: 19, distance: 7.8
click at [518, 19] on button "End test" at bounding box center [507, 13] width 48 height 18
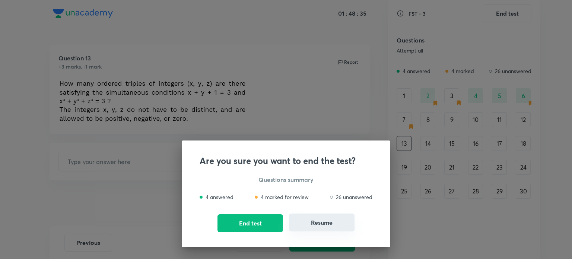
click at [332, 224] on button "Resume" at bounding box center [321, 222] width 65 height 18
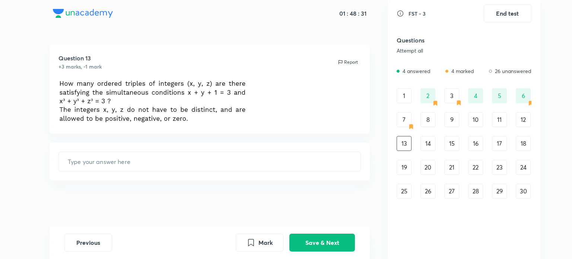
click at [430, 97] on div "2" at bounding box center [427, 95] width 15 height 15
type input "66"
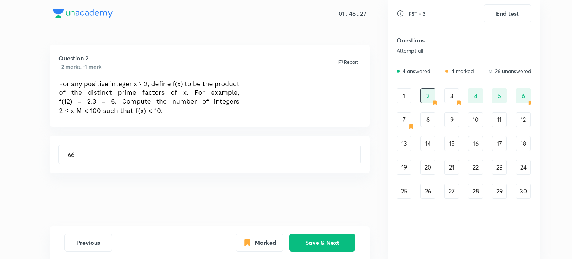
click at [423, 123] on div "8" at bounding box center [427, 119] width 15 height 15
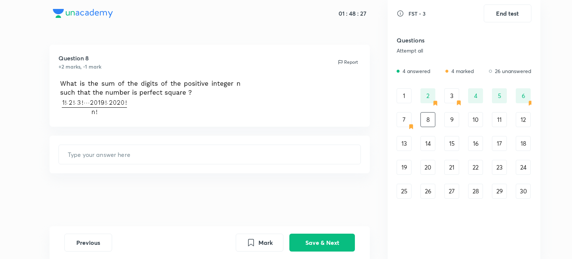
click at [432, 156] on div "1 2 3 4 5 6 7 8 9 10 11 12 13 14 15 16 17 18 19 20 21 22 23 24 25 26 27 28 29 30" at bounding box center [463, 143] width 135 height 110
click at [431, 148] on div "14" at bounding box center [427, 143] width 15 height 15
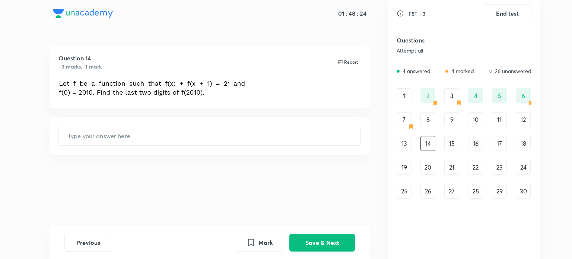
click at [407, 144] on div "13" at bounding box center [403, 143] width 15 height 15
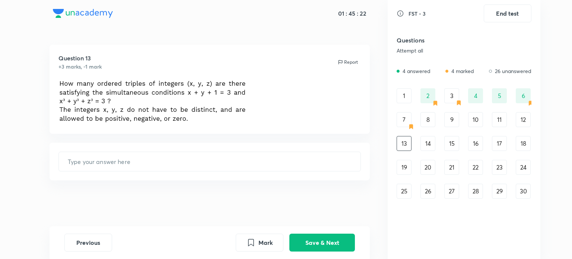
click at [246, 135] on div "Question 13 +3 marks, -1 mark Report ​" at bounding box center [210, 135] width 356 height 181
click at [313, 239] on button "Save & Next" at bounding box center [321, 242] width 65 height 18
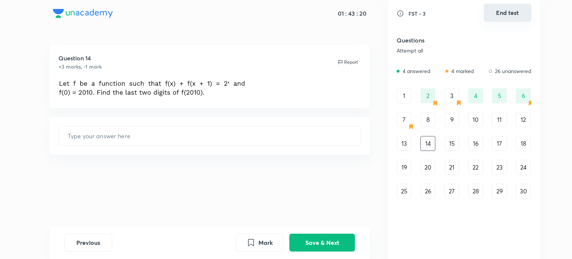
click at [505, 17] on button "End test" at bounding box center [507, 13] width 48 height 18
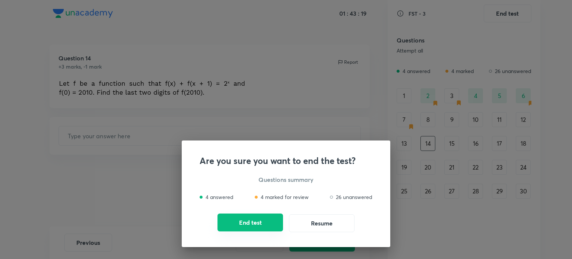
click at [260, 218] on button "End test" at bounding box center [249, 222] width 65 height 18
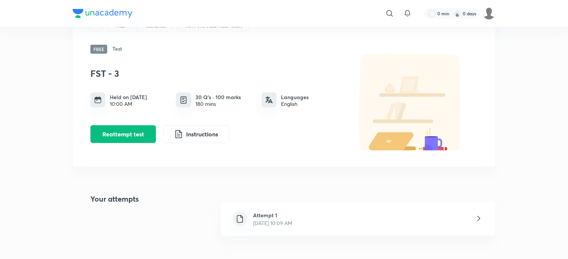
scroll to position [74, 0]
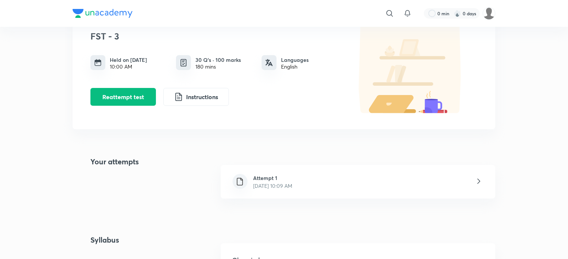
click at [298, 185] on div "Attempt 1 [DATE] 10:09 AM" at bounding box center [272, 182] width 51 height 16
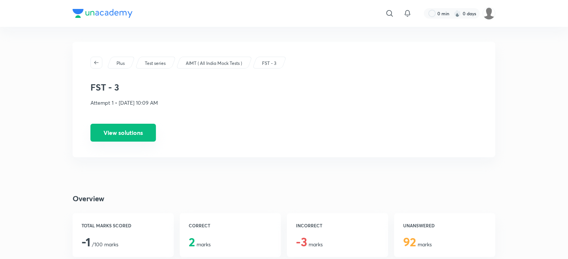
click at [143, 137] on button "View solutions" at bounding box center [122, 133] width 65 height 18
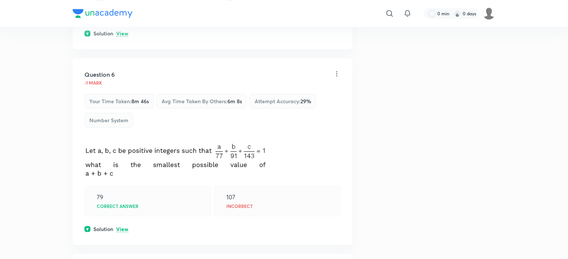
scroll to position [1042, 0]
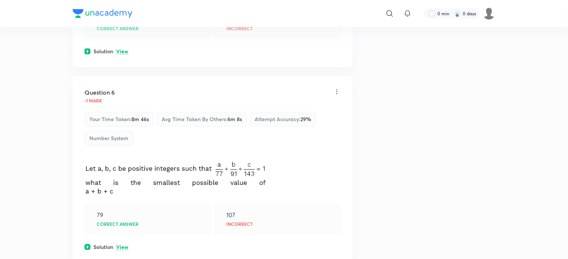
click at [122, 244] on p "View" at bounding box center [122, 247] width 12 height 6
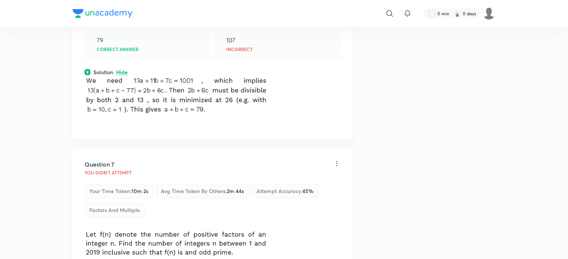
scroll to position [1302, 0]
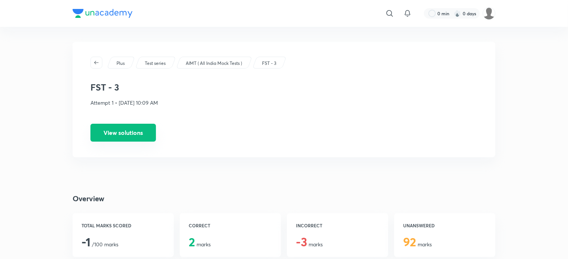
click at [140, 130] on button "View solutions" at bounding box center [122, 133] width 65 height 18
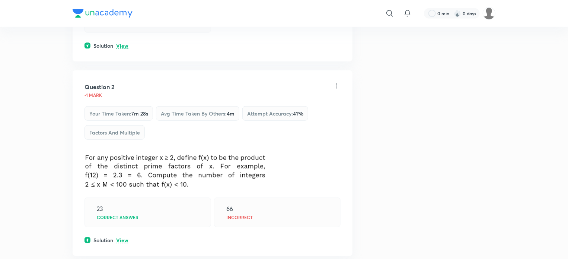
scroll to position [335, 0]
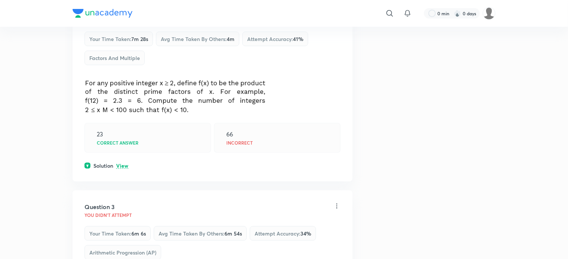
click at [120, 163] on p "View" at bounding box center [122, 166] width 12 height 6
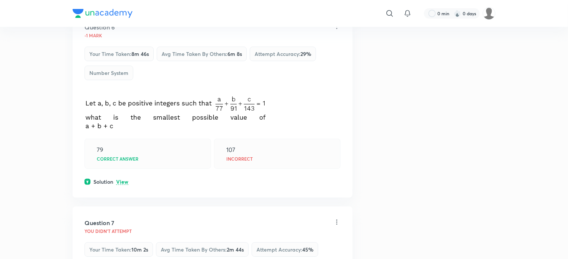
scroll to position [1302, 0]
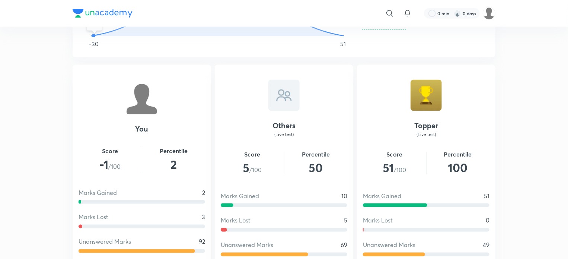
scroll to position [497, 0]
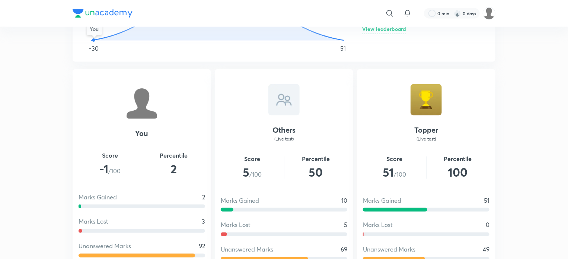
click at [397, 171] on span "51 /100" at bounding box center [394, 172] width 63 height 18
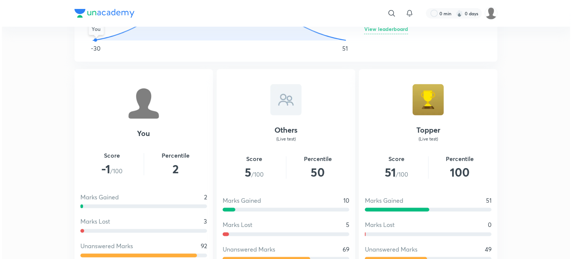
scroll to position [423, 0]
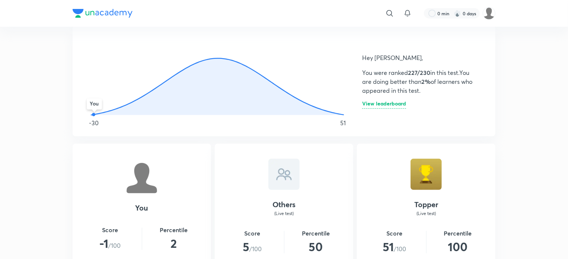
click at [384, 108] on div "Hey [PERSON_NAME], You were ranked 227/230 in this test. You are doing better t…" at bounding box center [419, 81] width 115 height 74
click at [383, 103] on h6 "View leaderboard" at bounding box center [384, 105] width 44 height 8
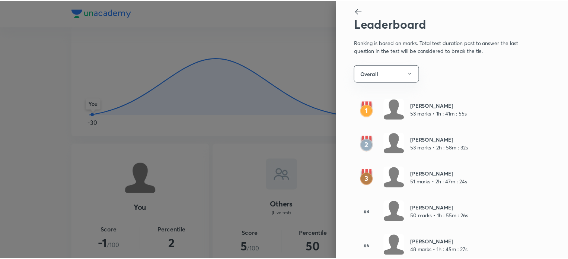
scroll to position [0, 0]
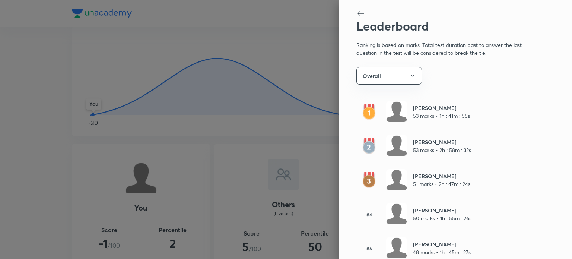
click at [356, 12] on icon at bounding box center [360, 13] width 9 height 9
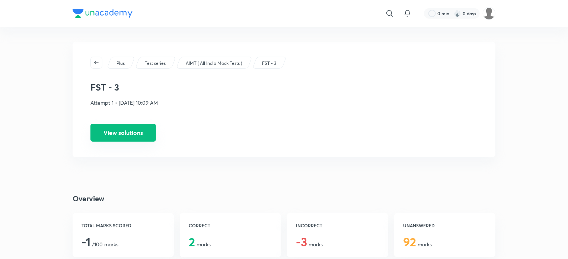
click at [141, 137] on button "View solutions" at bounding box center [122, 133] width 65 height 18
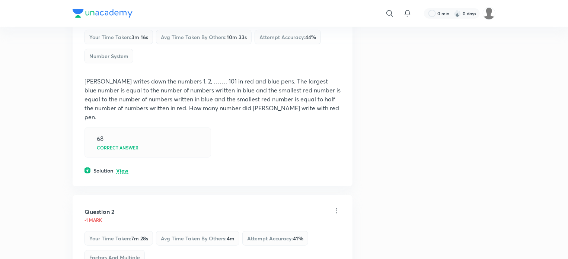
scroll to position [149, 0]
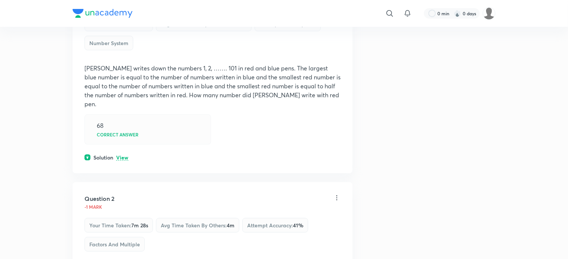
click at [124, 155] on p "View" at bounding box center [122, 158] width 12 height 6
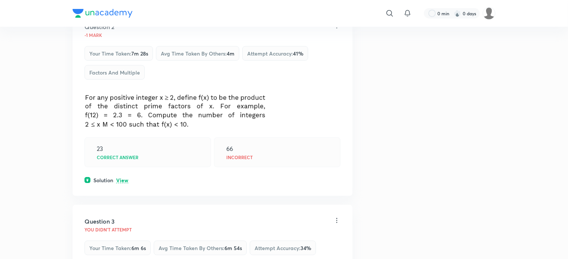
scroll to position [447, 0]
click at [124, 177] on p "View" at bounding box center [122, 180] width 12 height 6
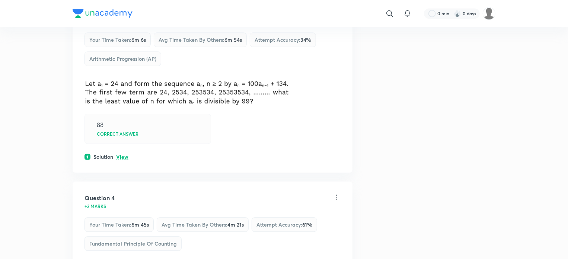
scroll to position [819, 0]
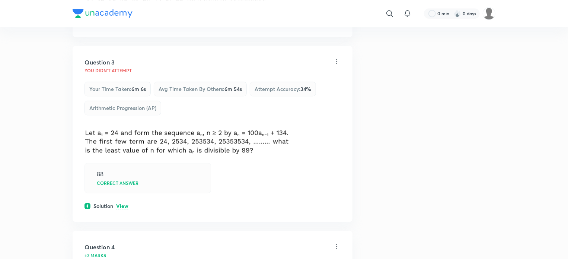
click at [121, 203] on p "View" at bounding box center [122, 206] width 12 height 6
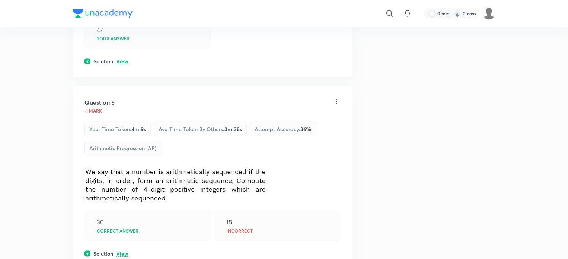
scroll to position [1377, 0]
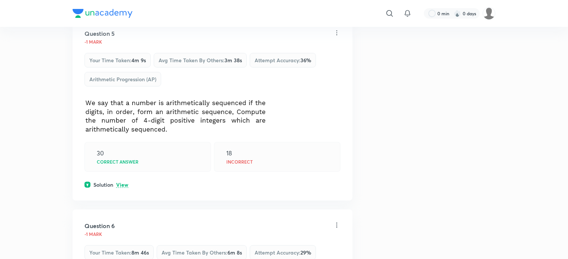
click at [125, 182] on p "View" at bounding box center [122, 185] width 12 height 6
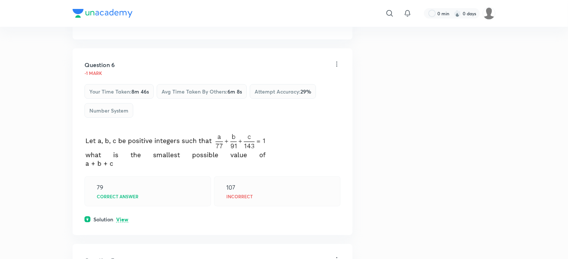
scroll to position [1637, 0]
click at [122, 215] on p "View" at bounding box center [122, 218] width 12 height 6
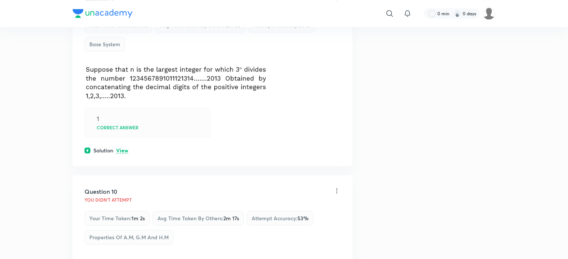
scroll to position [2344, 0]
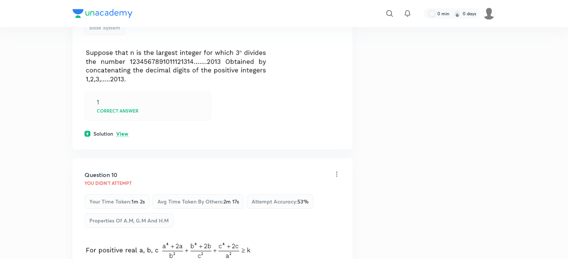
click at [123, 131] on p "View" at bounding box center [122, 134] width 12 height 6
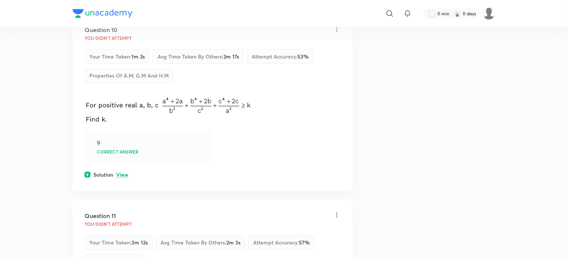
scroll to position [2605, 0]
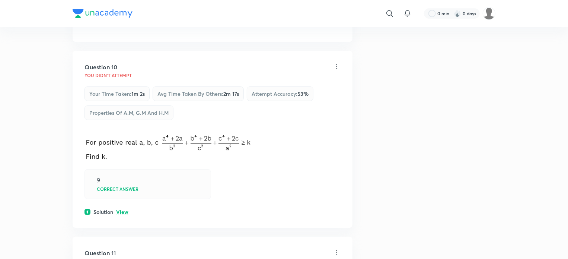
click at [120, 209] on p "View" at bounding box center [122, 212] width 12 height 6
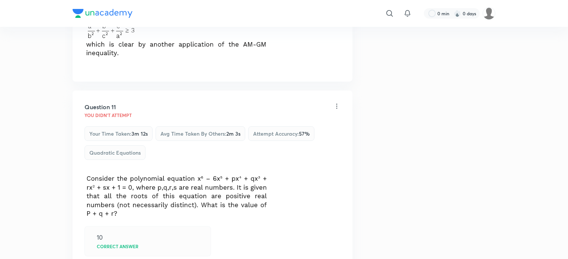
scroll to position [2903, 0]
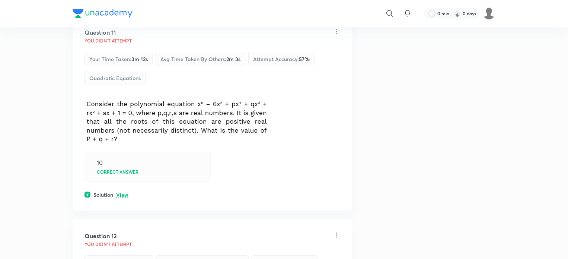
click at [122, 192] on p "View" at bounding box center [122, 195] width 12 height 6
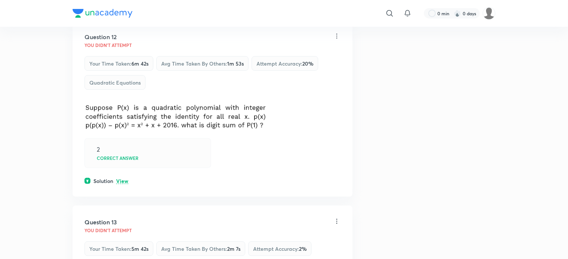
scroll to position [3237, 0]
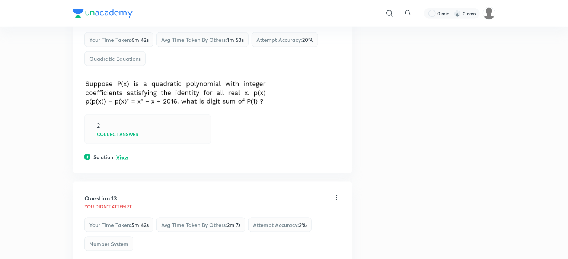
click at [120, 154] on p "View" at bounding box center [122, 157] width 12 height 6
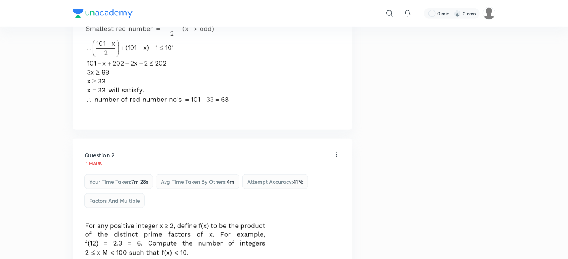
scroll to position [0, 0]
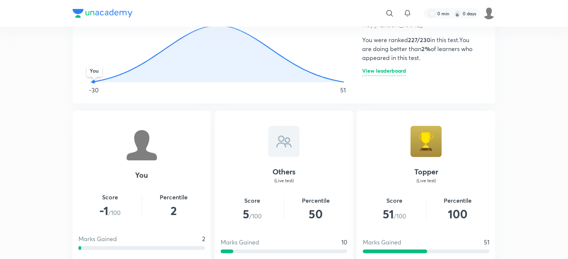
scroll to position [409, 0]
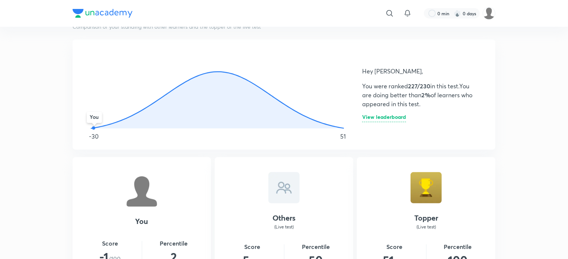
click at [97, 126] on icon "You" at bounding box center [217, 89] width 272 height 82
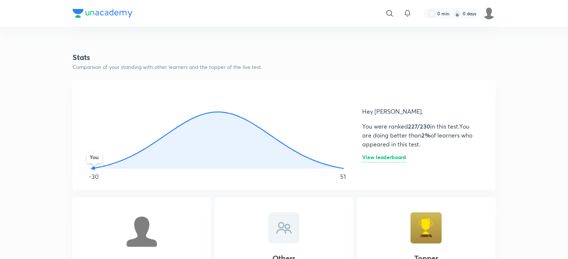
scroll to position [298, 0]
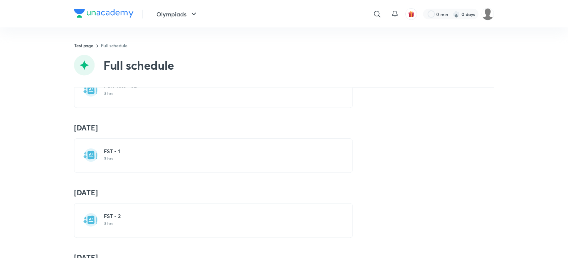
scroll to position [112, 0]
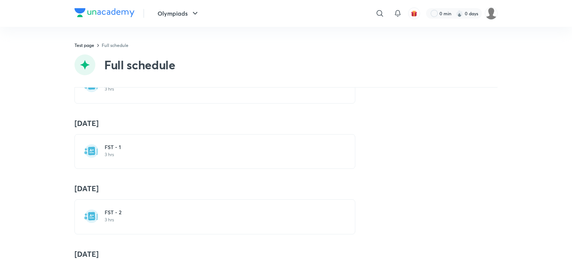
click at [128, 210] on h6 "FST - 2" at bounding box center [219, 211] width 229 height 7
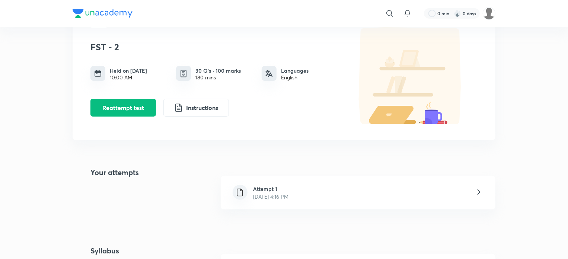
scroll to position [186, 0]
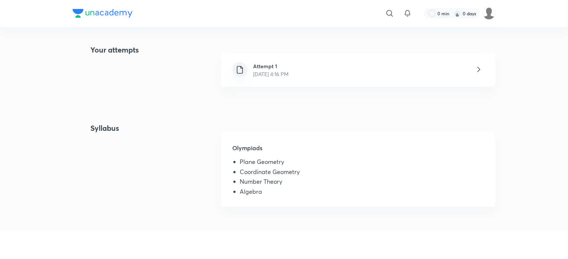
click at [322, 75] on div "Attempt 1 [DATE] 4:16 PM" at bounding box center [358, 69] width 275 height 33
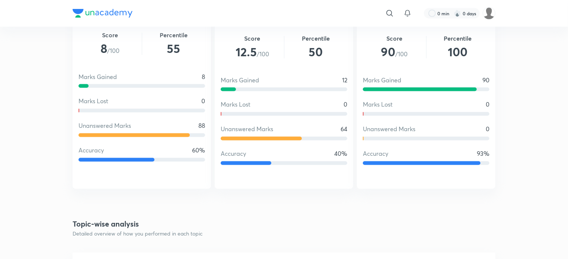
scroll to position [618, 0]
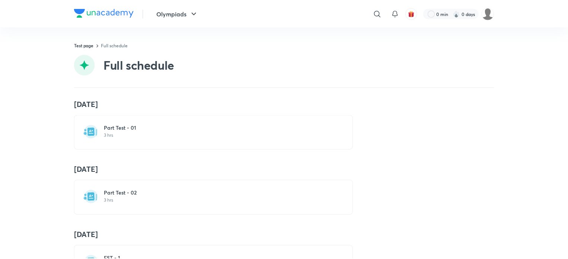
scroll to position [186, 0]
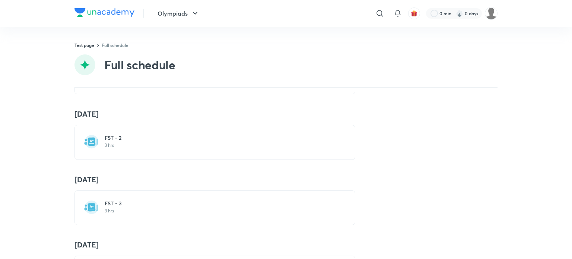
click at [168, 204] on h6 "FST - 3" at bounding box center [219, 202] width 229 height 7
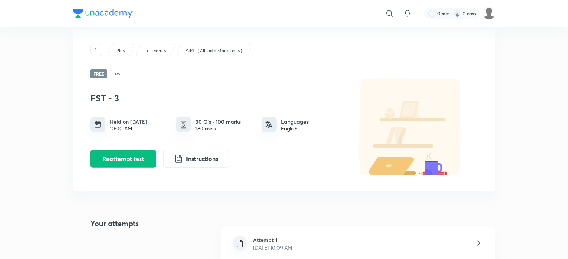
scroll to position [149, 0]
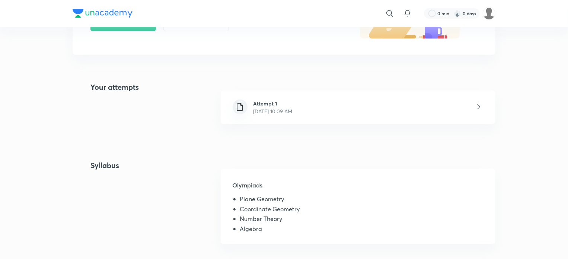
click at [338, 113] on div "Attempt 1 [DATE] 10:09 AM" at bounding box center [358, 106] width 275 height 33
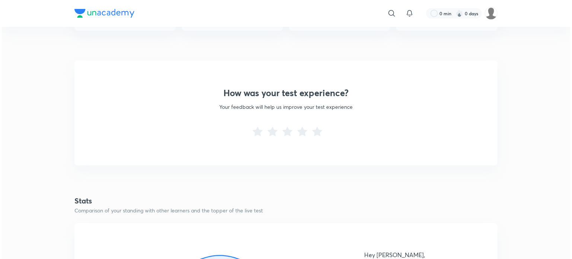
scroll to position [223, 0]
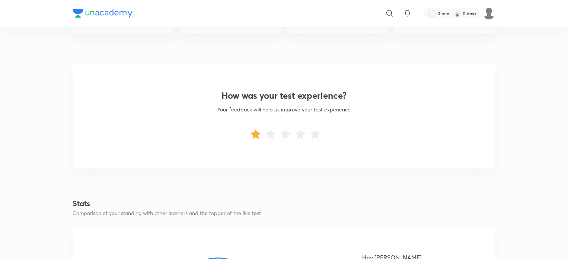
click at [253, 137] on icon at bounding box center [256, 133] width 10 height 9
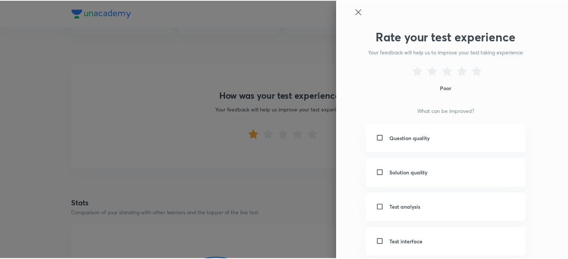
scroll to position [0, 0]
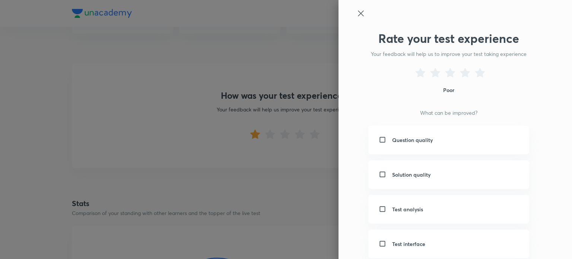
click at [356, 23] on div at bounding box center [442, 20] width 173 height 22
click at [356, 12] on icon at bounding box center [360, 13] width 9 height 9
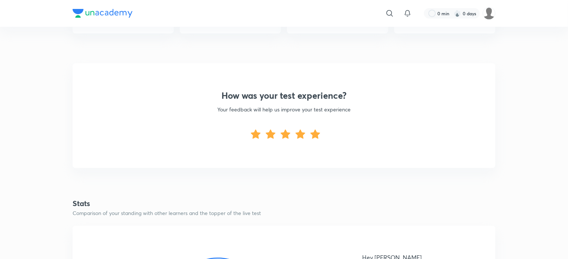
click at [319, 134] on icon at bounding box center [315, 134] width 12 height 12
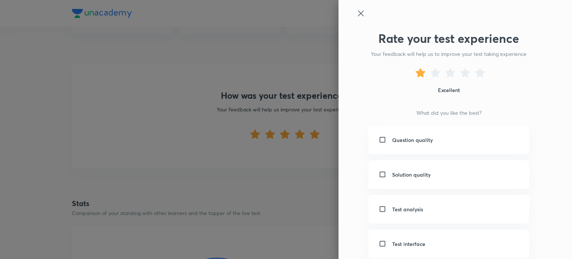
click at [359, 14] on icon at bounding box center [360, 13] width 9 height 9
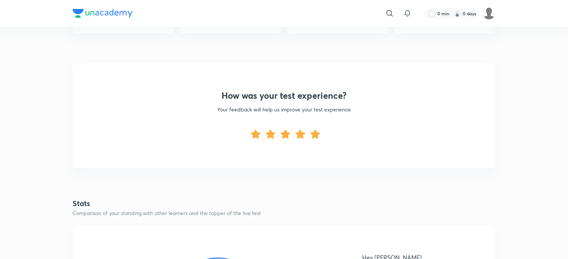
click at [319, 134] on icon at bounding box center [315, 133] width 10 height 9
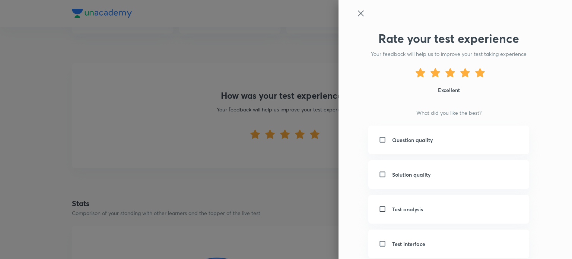
click at [353, 3] on div "Rate your test experience Your feedback will help us to improve your test takin…" at bounding box center [454, 129] width 233 height 259
click at [356, 15] on icon at bounding box center [360, 13] width 9 height 9
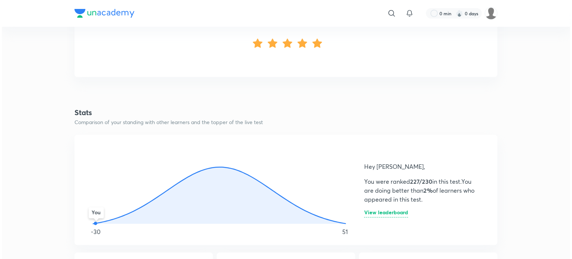
scroll to position [447, 0]
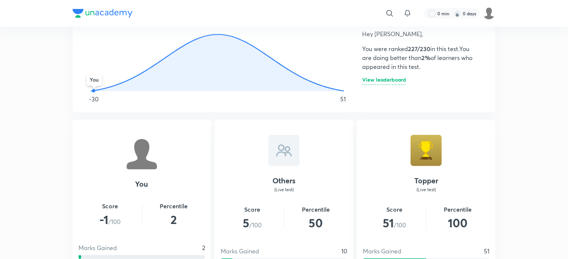
click at [386, 81] on h6 "View leaderboard" at bounding box center [384, 81] width 44 height 8
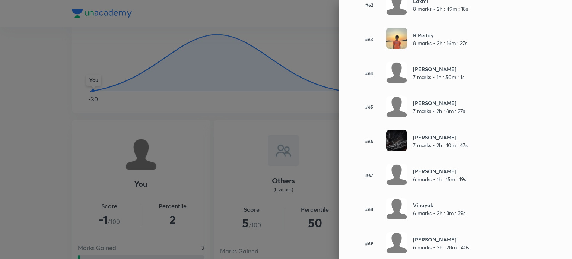
scroll to position [2430, 0]
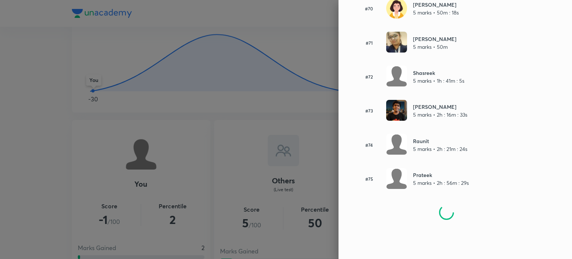
drag, startPoint x: 563, startPoint y: 189, endPoint x: 568, endPoint y: 276, distance: 87.6
click at [568, 258] on html "​ 0 min 0 days Plus Test series AIMT ( All India Mock Tests ) FST - 3 FST - 3 A…" at bounding box center [286, 173] width 572 height 1240
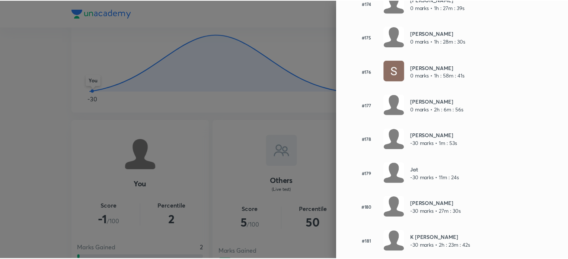
scroll to position [5964, 0]
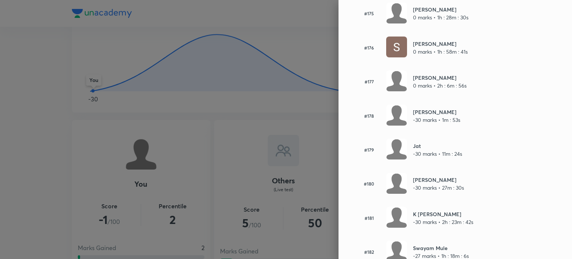
click at [271, 99] on div at bounding box center [286, 129] width 572 height 259
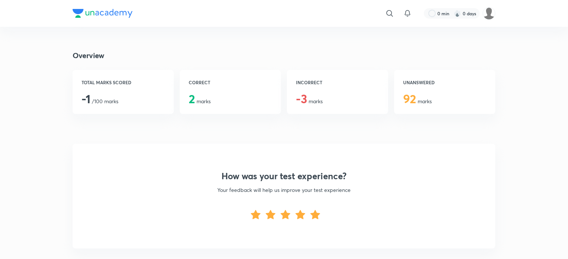
scroll to position [0, 0]
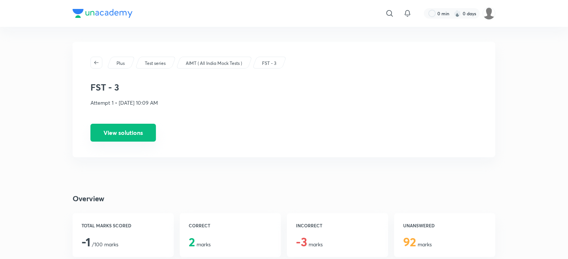
click at [134, 132] on button "View solutions" at bounding box center [122, 133] width 65 height 18
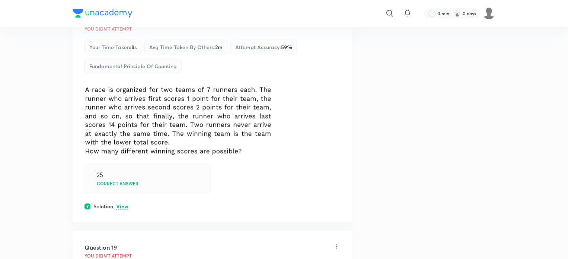
scroll to position [3386, 0]
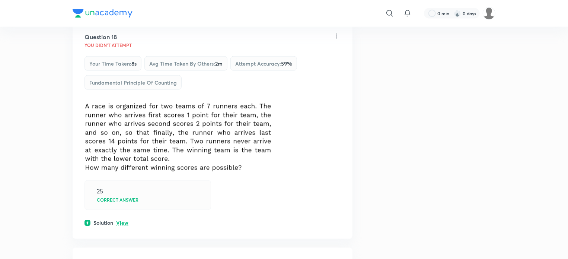
click at [177, 118] on img at bounding box center [178, 137] width 189 height 69
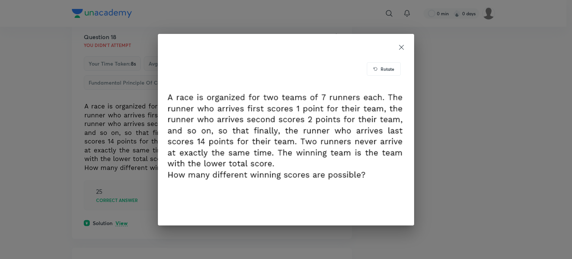
click at [402, 47] on icon at bounding box center [400, 47] width 7 height 7
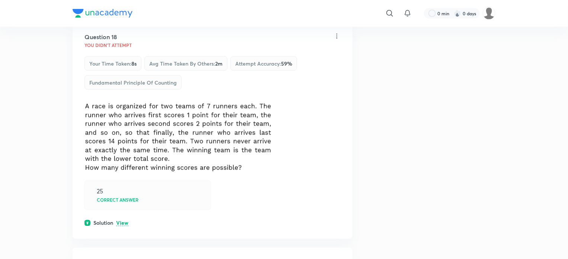
click at [124, 220] on p "View" at bounding box center [122, 223] width 12 height 6
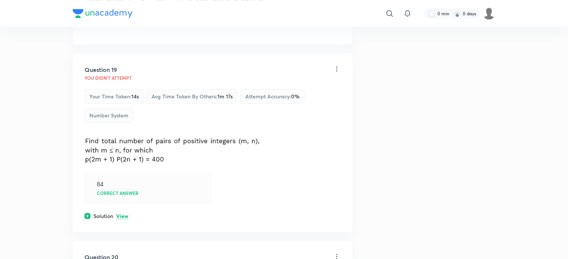
scroll to position [3833, 0]
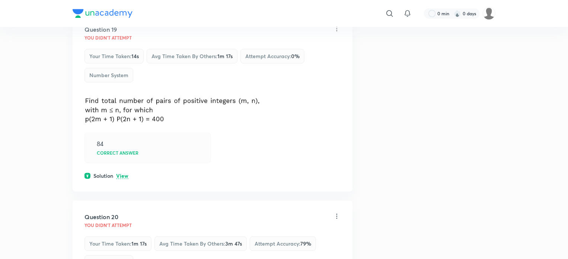
click at [123, 173] on p "View" at bounding box center [122, 176] width 12 height 6
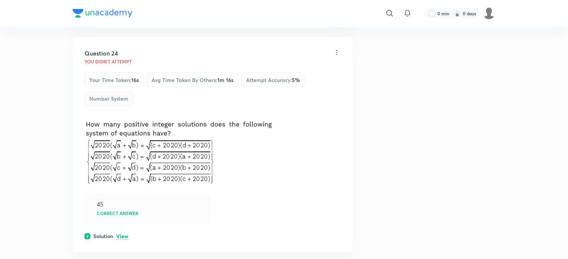
scroll to position [4912, 0]
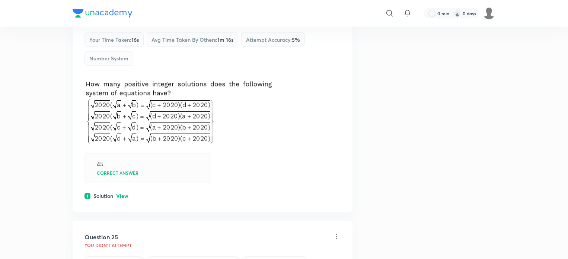
click at [124, 194] on p "View" at bounding box center [122, 197] width 12 height 6
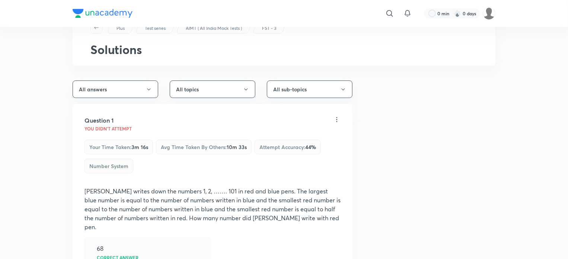
scroll to position [0, 0]
